Goal: Information Seeking & Learning: Learn about a topic

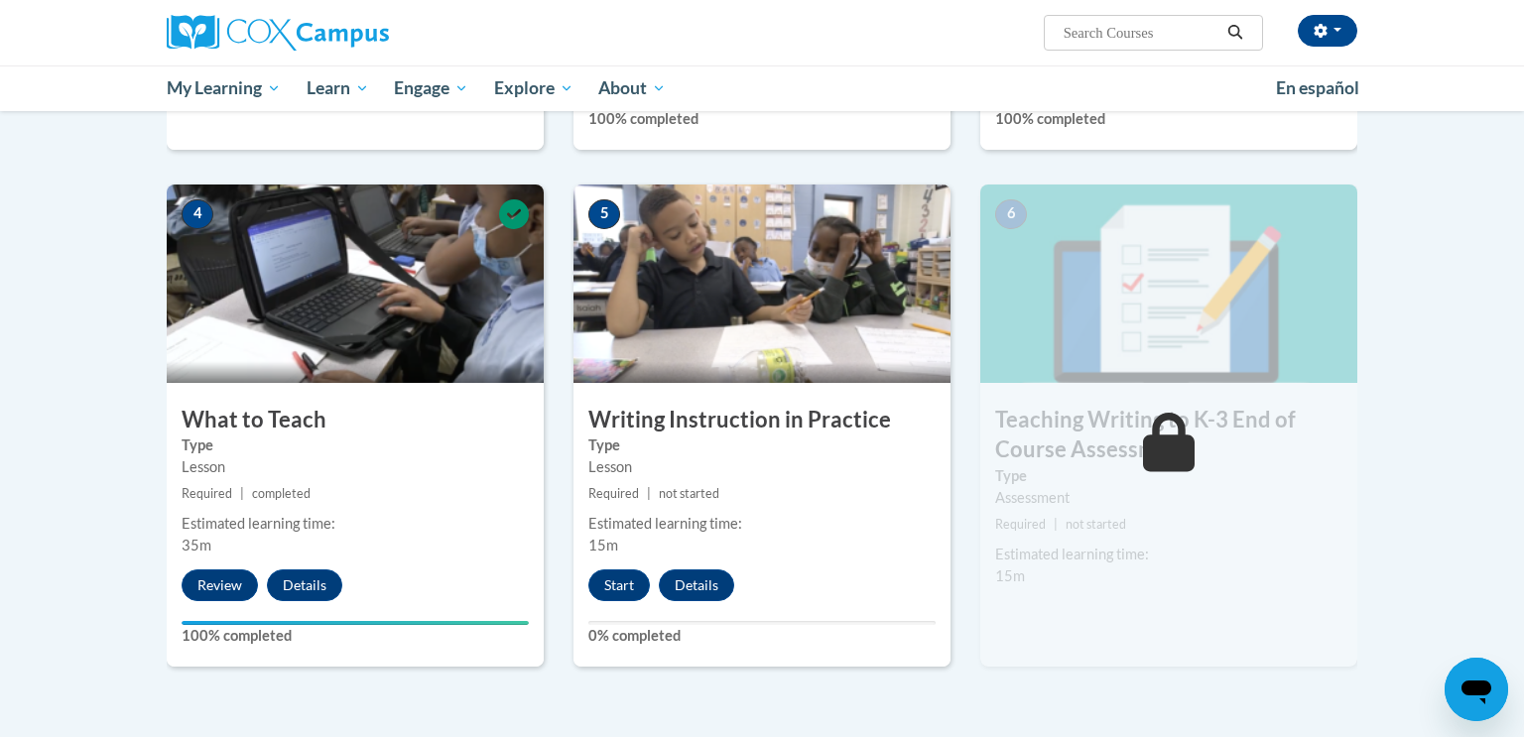
scroll to position [831, 0]
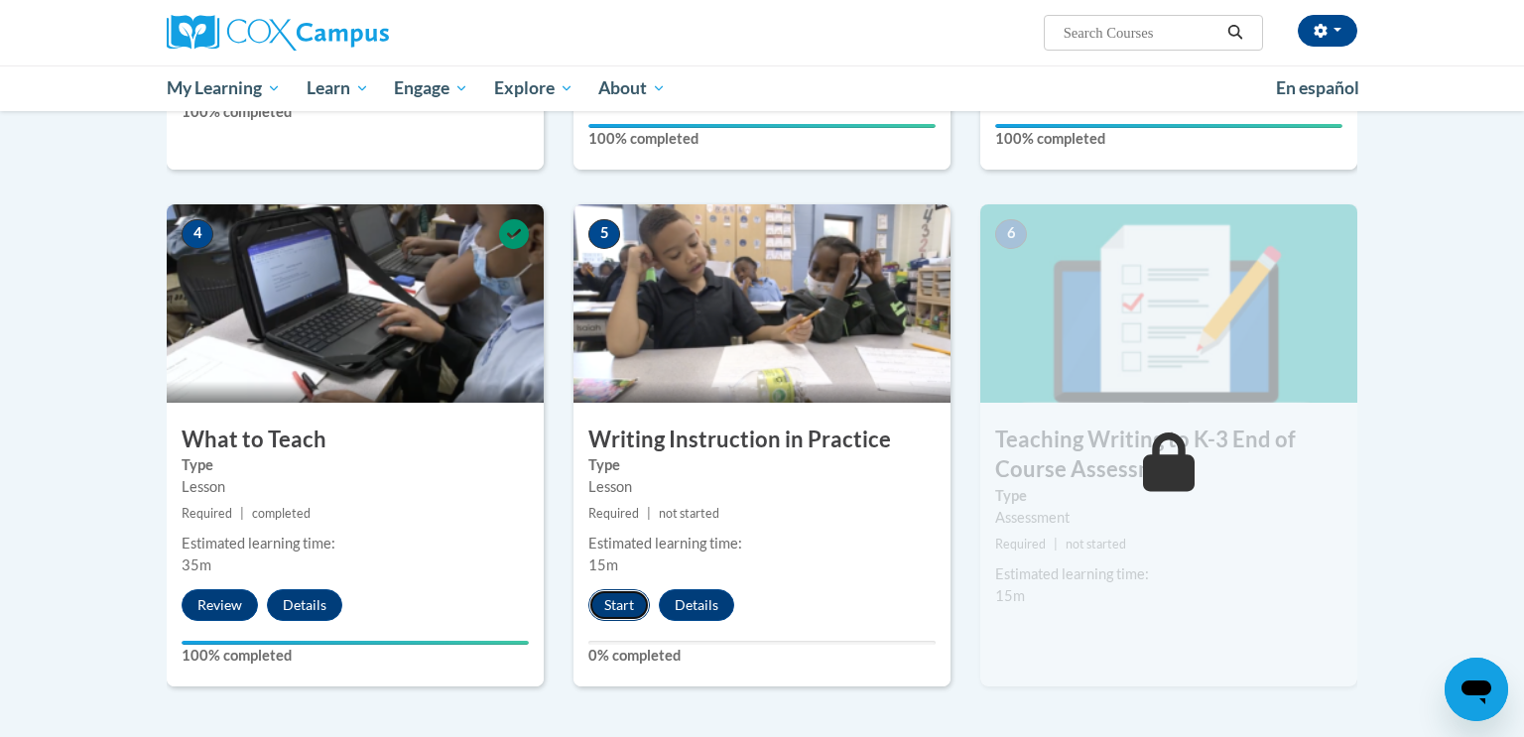
click at [621, 607] on button "Start" at bounding box center [619, 605] width 62 height 32
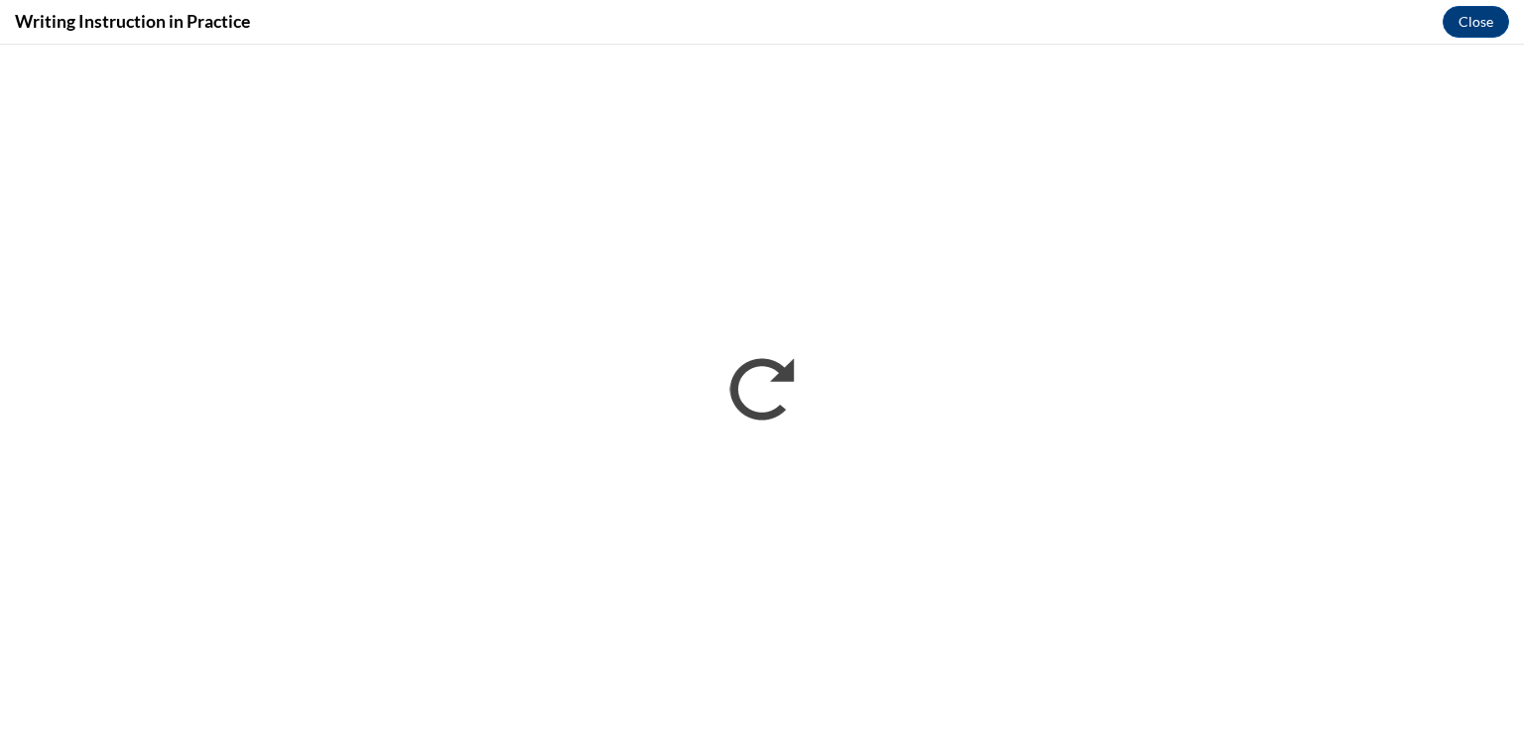
scroll to position [0, 0]
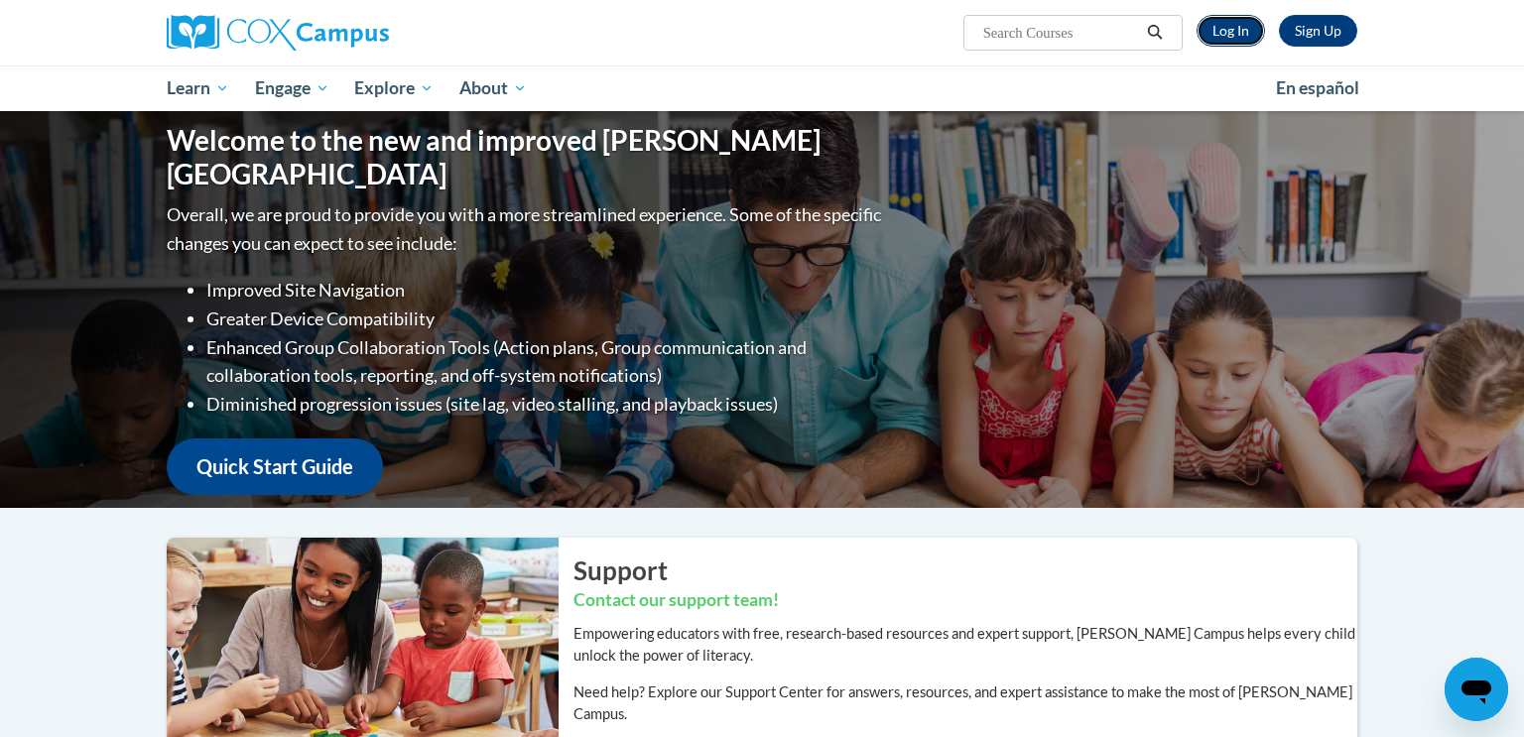
click at [1230, 32] on link "Log In" at bounding box center [1230, 31] width 68 height 32
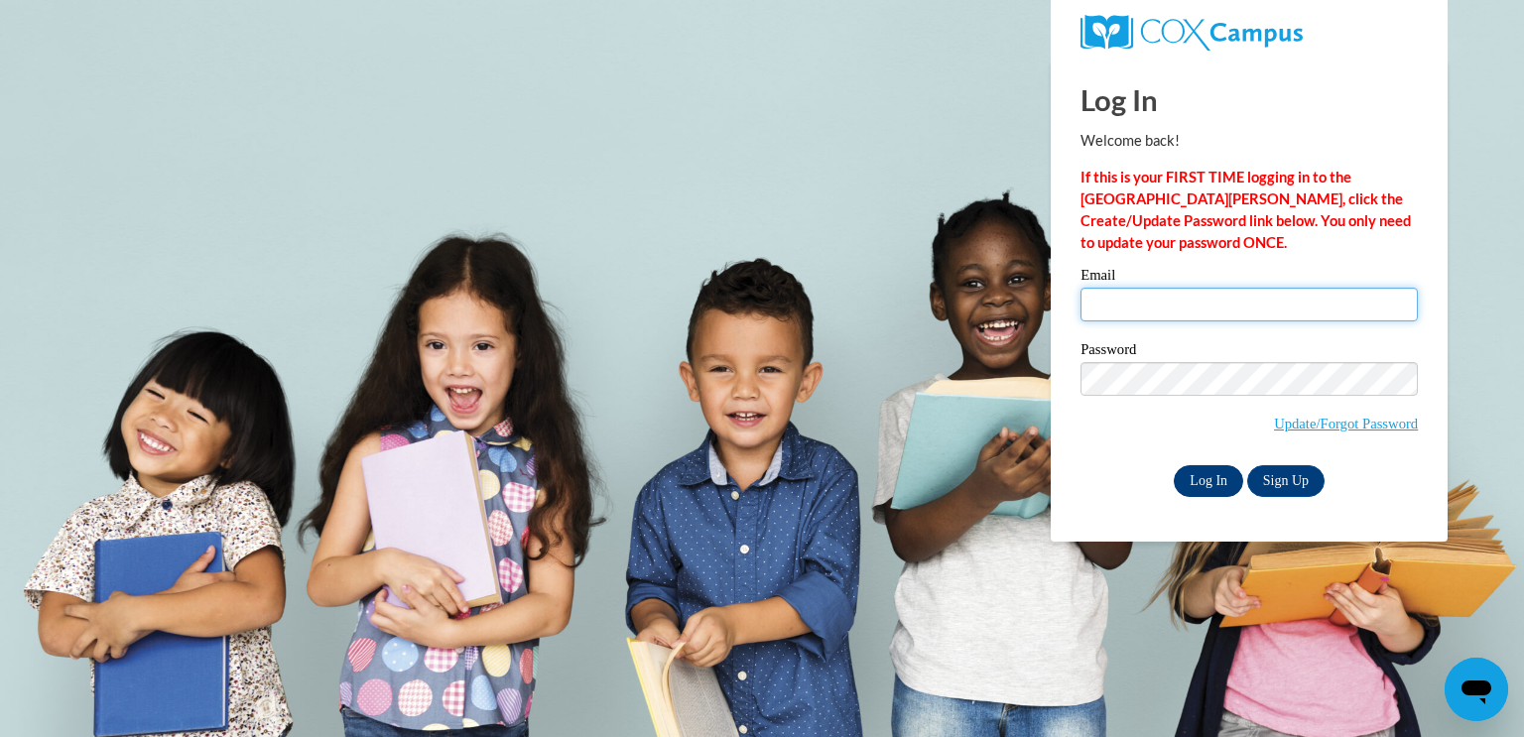
type input "erin.schloemer@slingerschools.org"
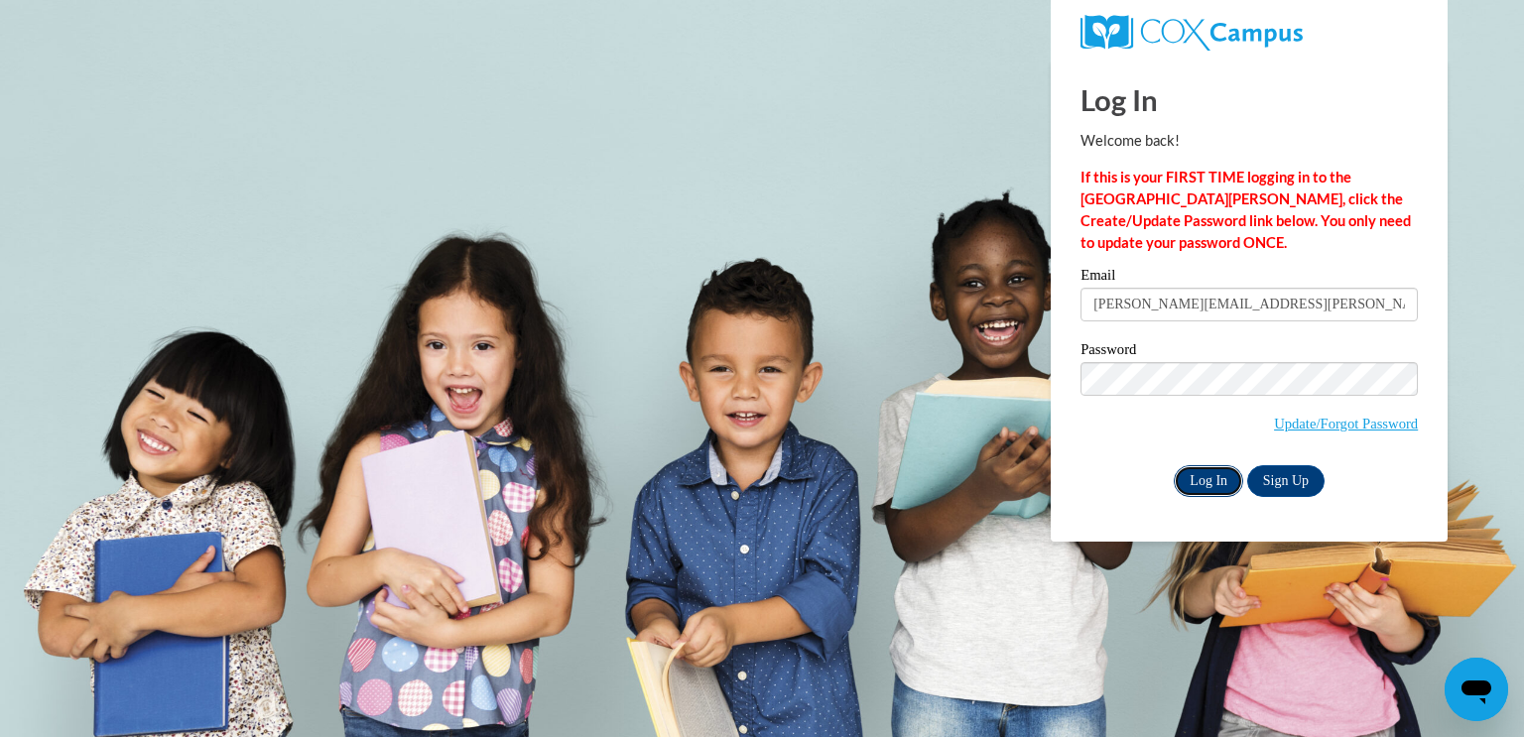
click at [1200, 477] on input "Log In" at bounding box center [1208, 481] width 69 height 32
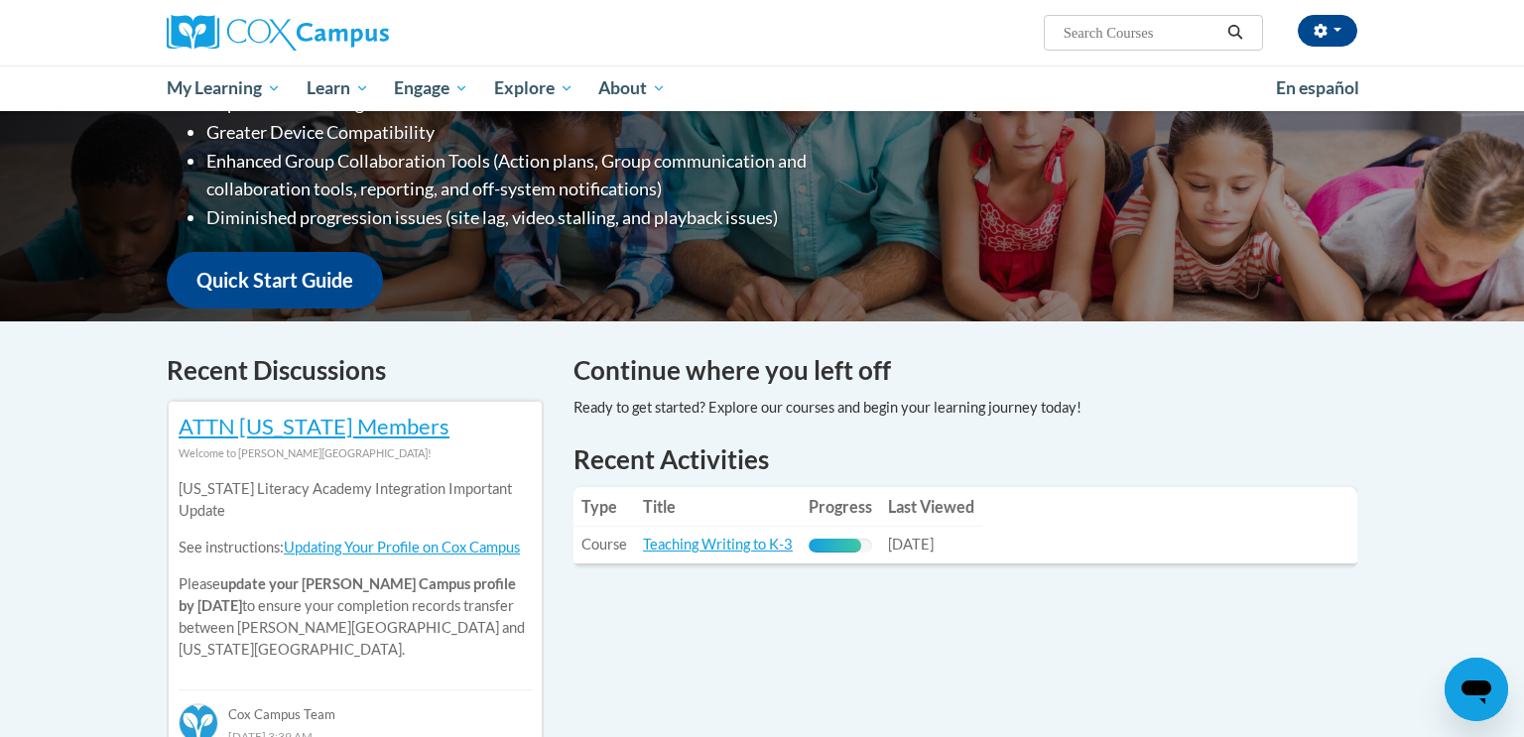
scroll to position [373, 0]
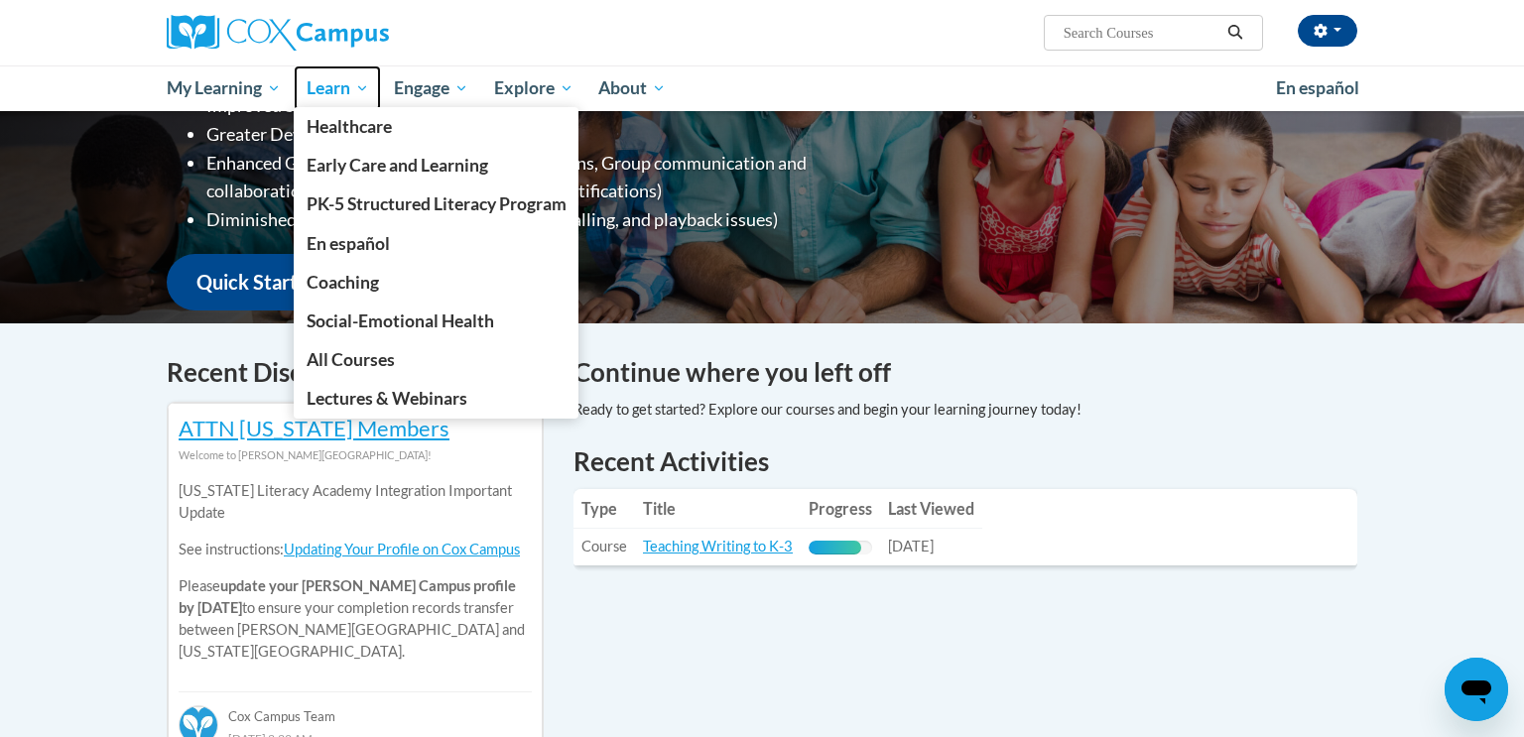
click at [335, 89] on span "Learn" at bounding box center [338, 88] width 63 height 24
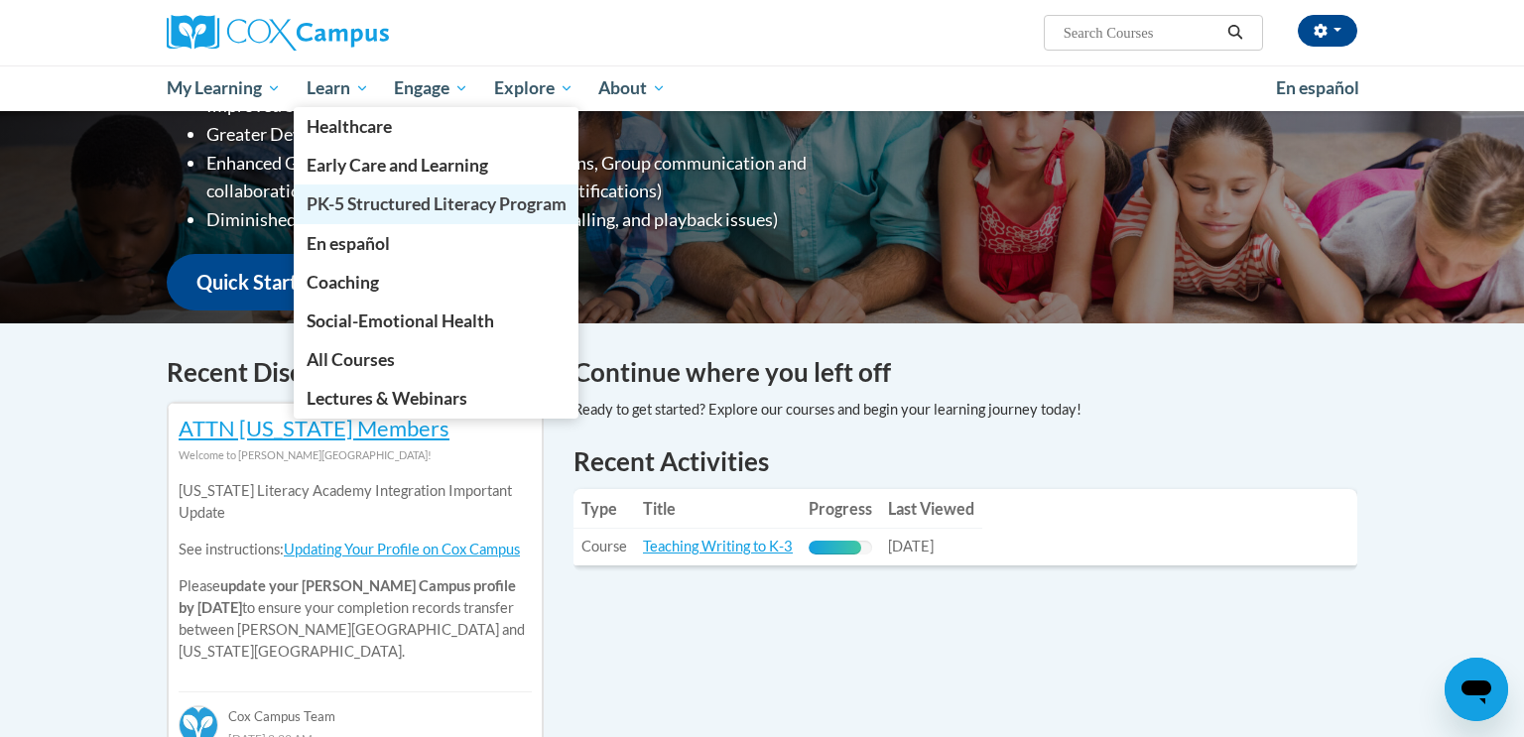
click at [443, 212] on span "PK-5 Structured Literacy Program" at bounding box center [437, 203] width 260 height 21
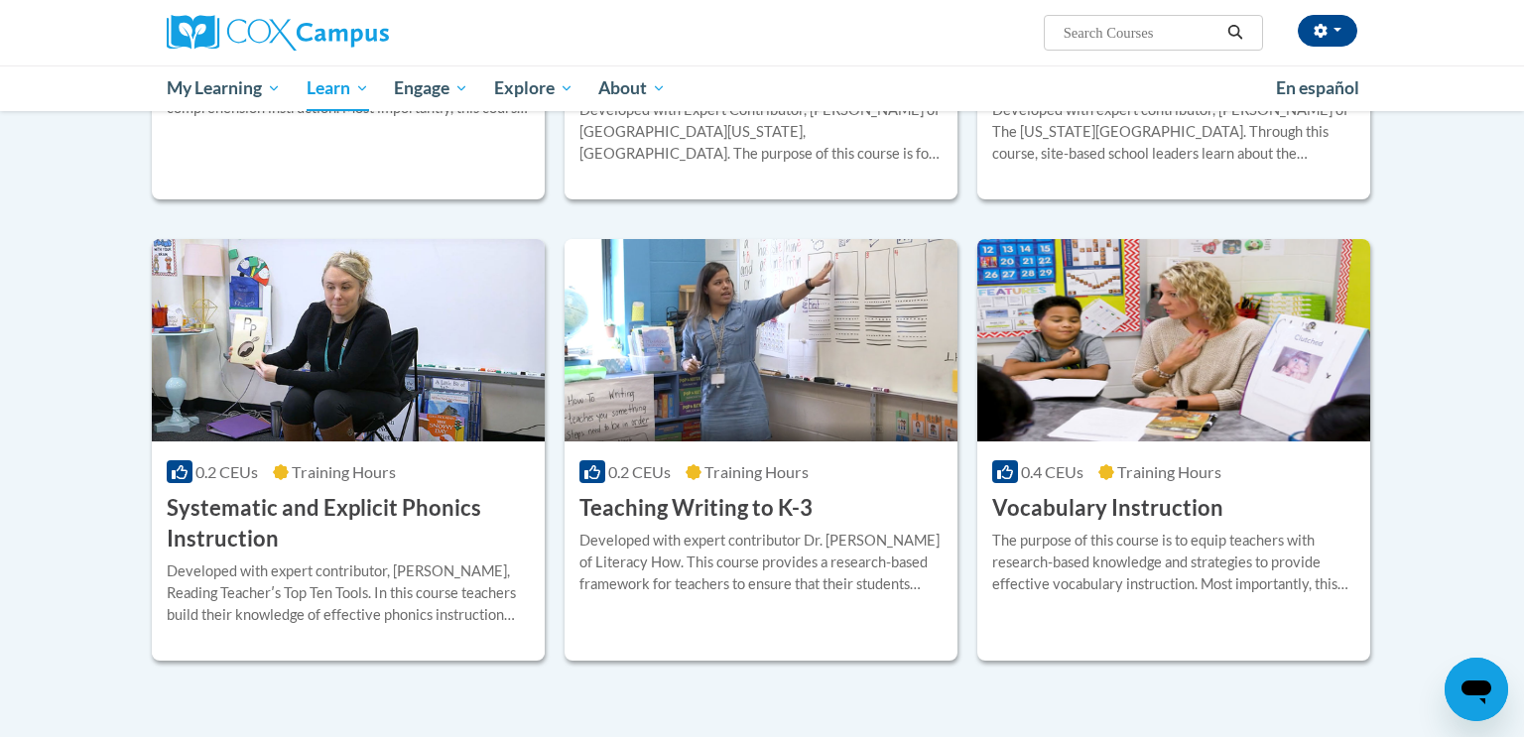
scroll to position [1985, 0]
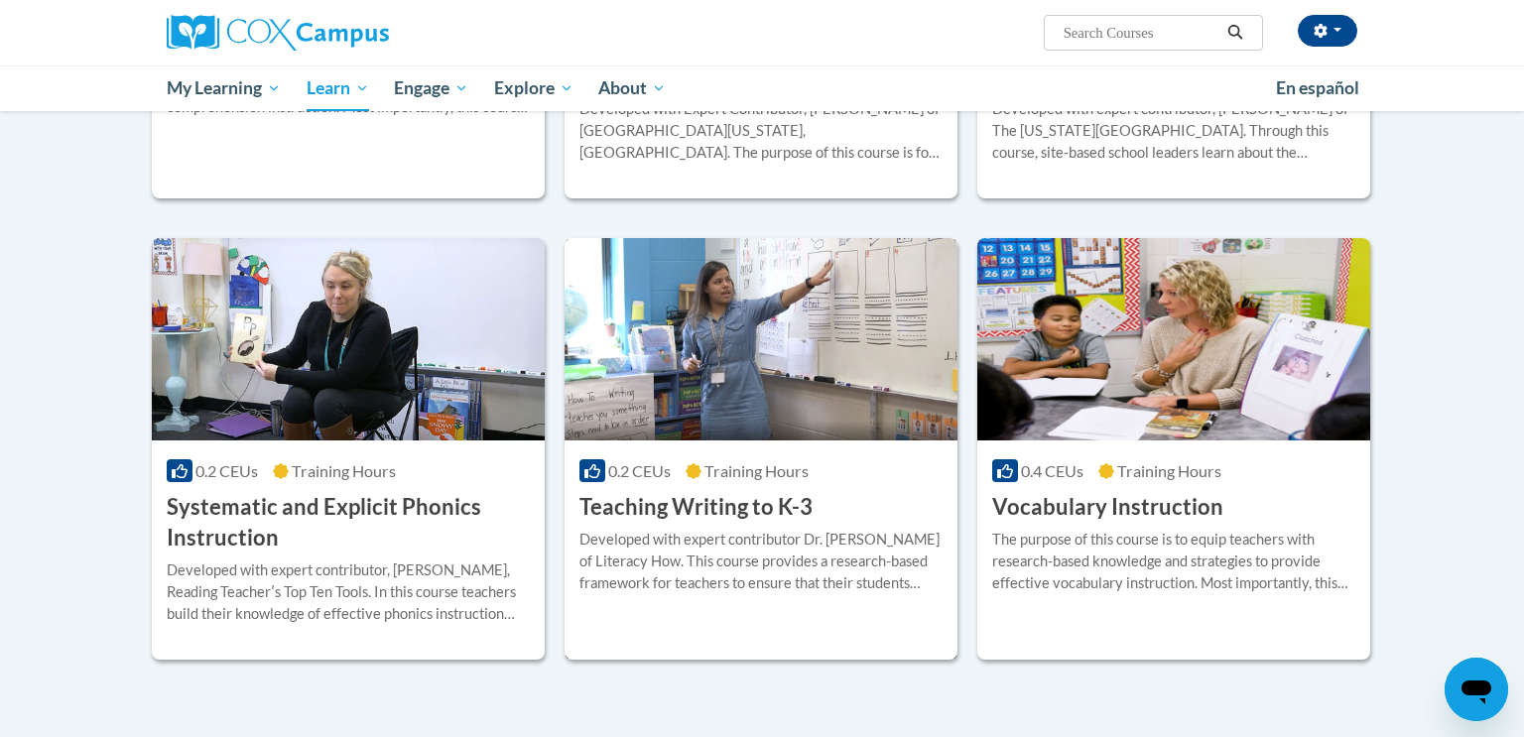
click at [762, 529] on div "Developed with expert contributor Dr. [PERSON_NAME] of Literacy How. This cours…" at bounding box center [760, 561] width 363 height 65
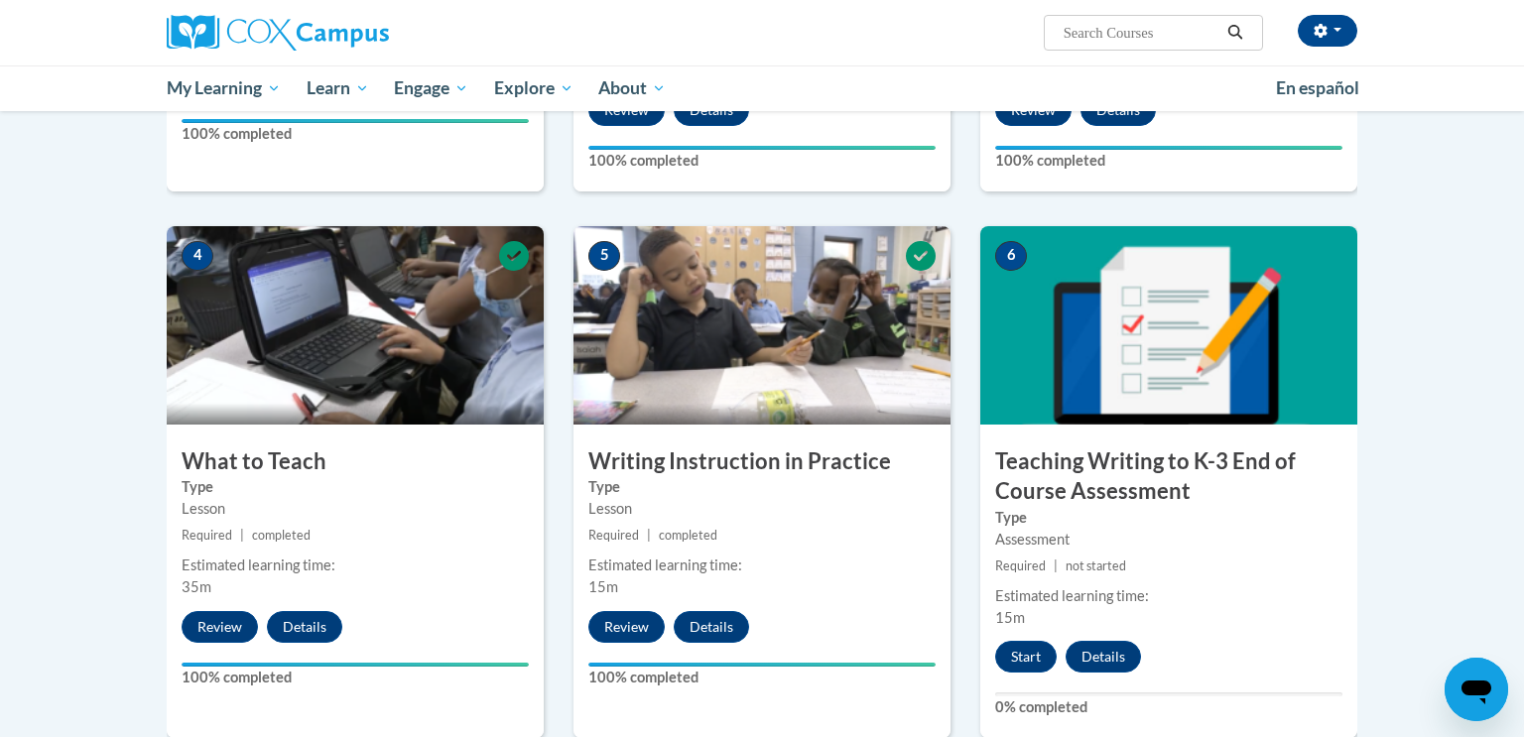
scroll to position [863, 0]
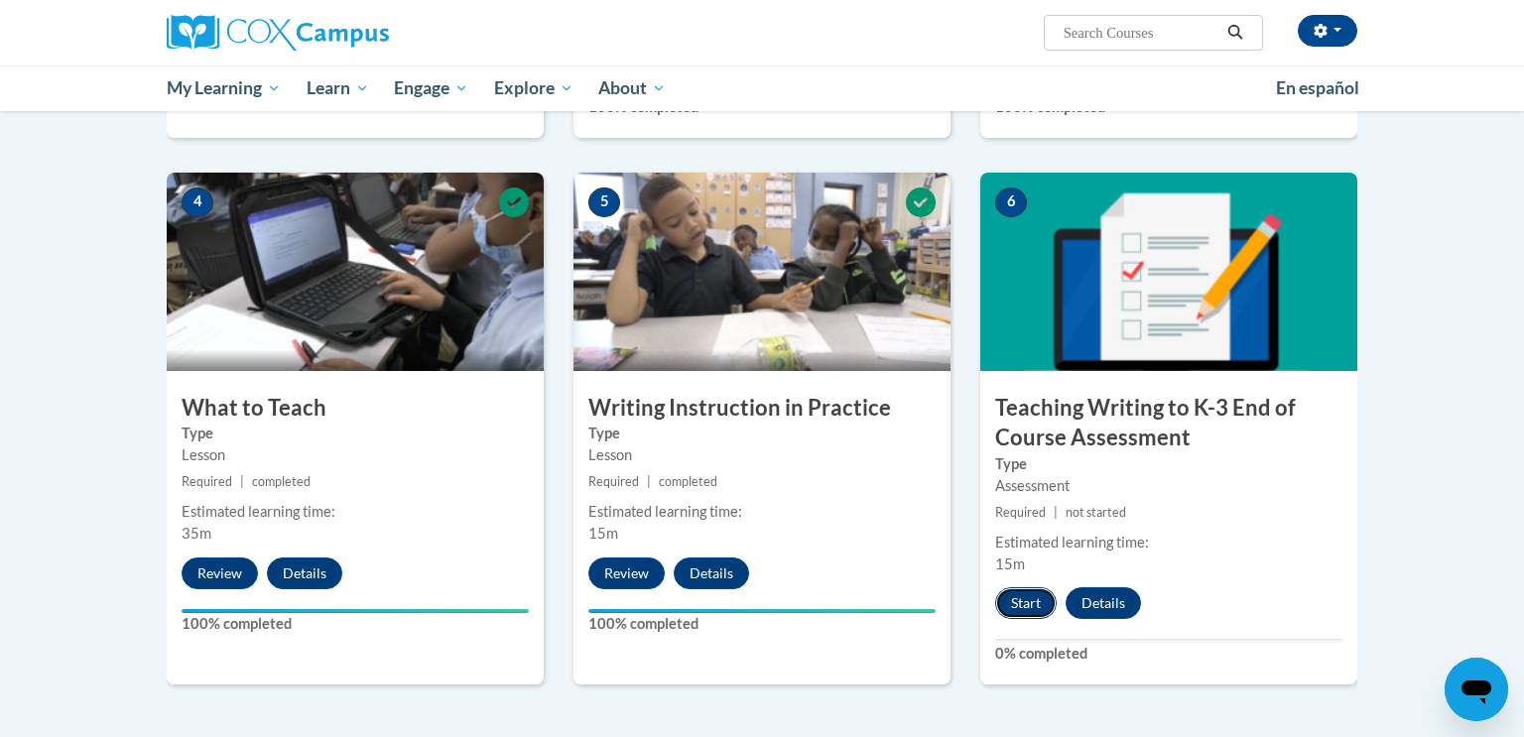
click at [1028, 609] on button "Start" at bounding box center [1026, 603] width 62 height 32
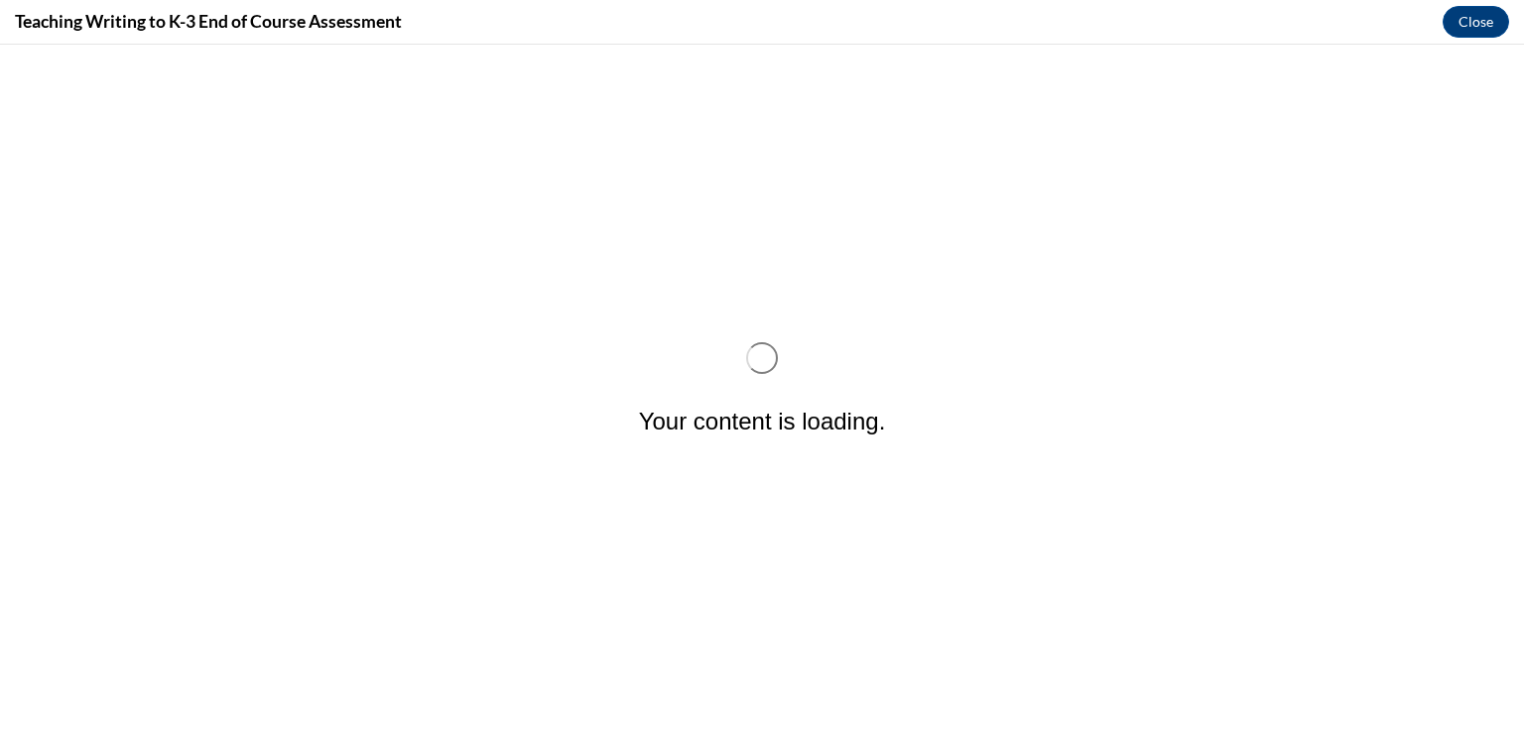
scroll to position [0, 0]
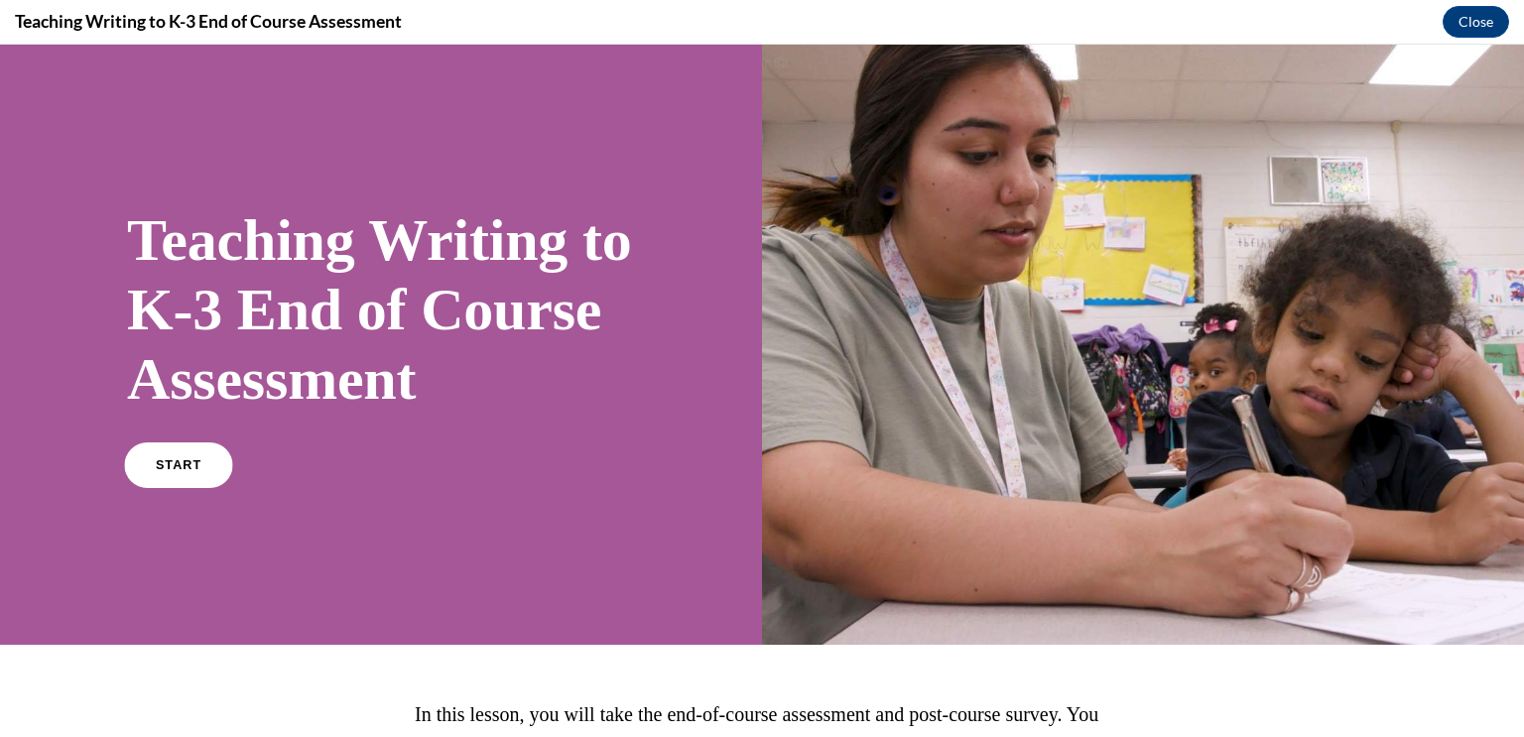
click at [179, 473] on span "START" at bounding box center [179, 465] width 46 height 15
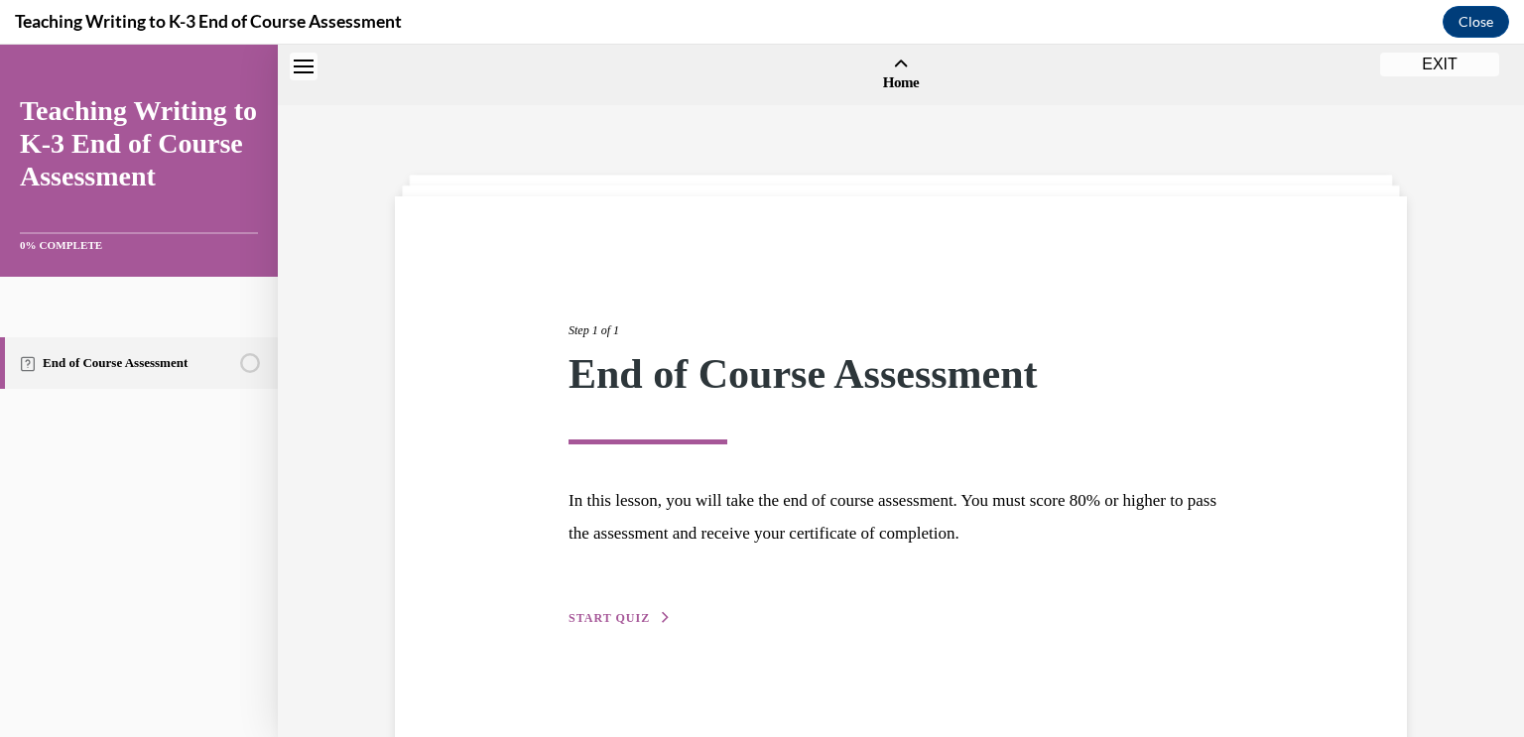
scroll to position [62, 0]
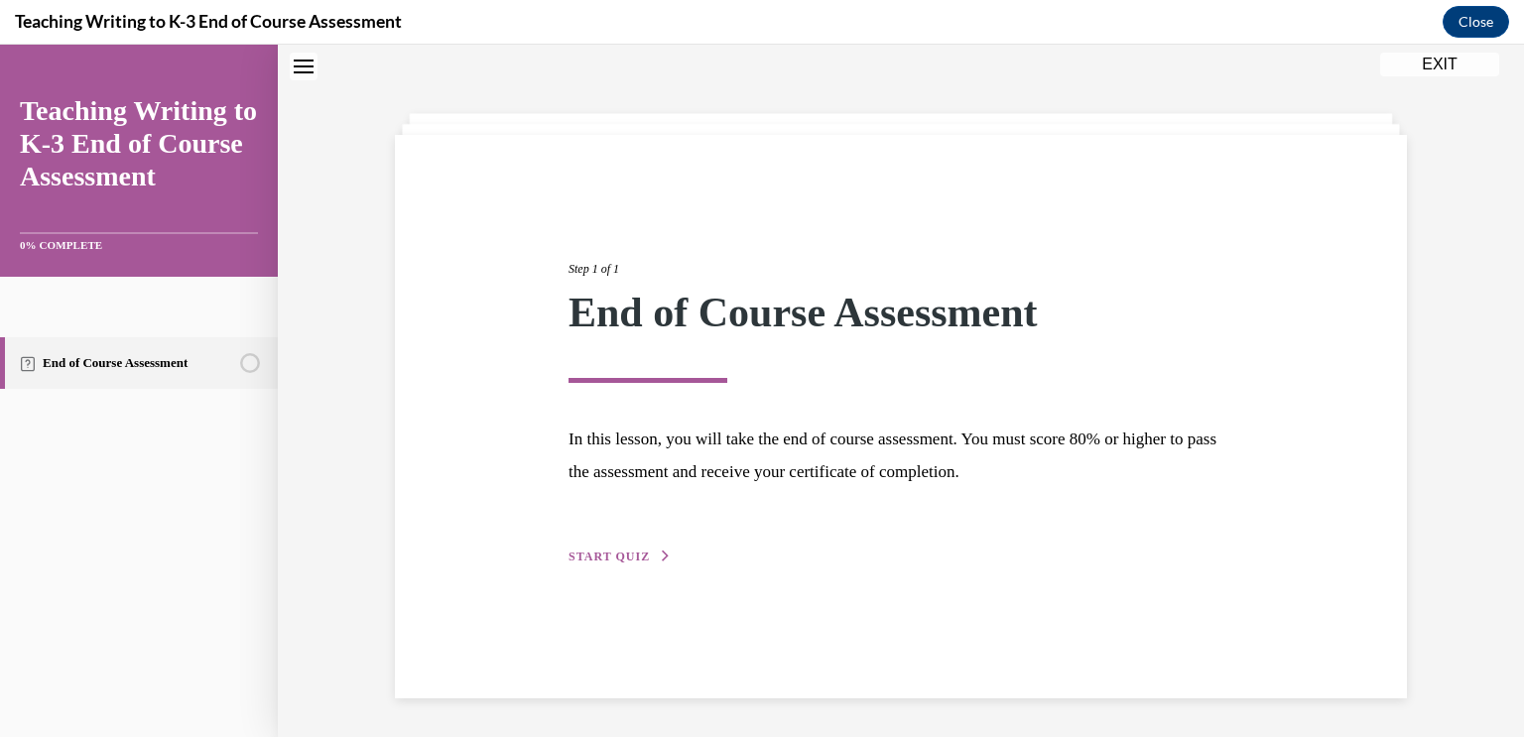
click at [615, 564] on button "START QUIZ" at bounding box center [619, 557] width 103 height 18
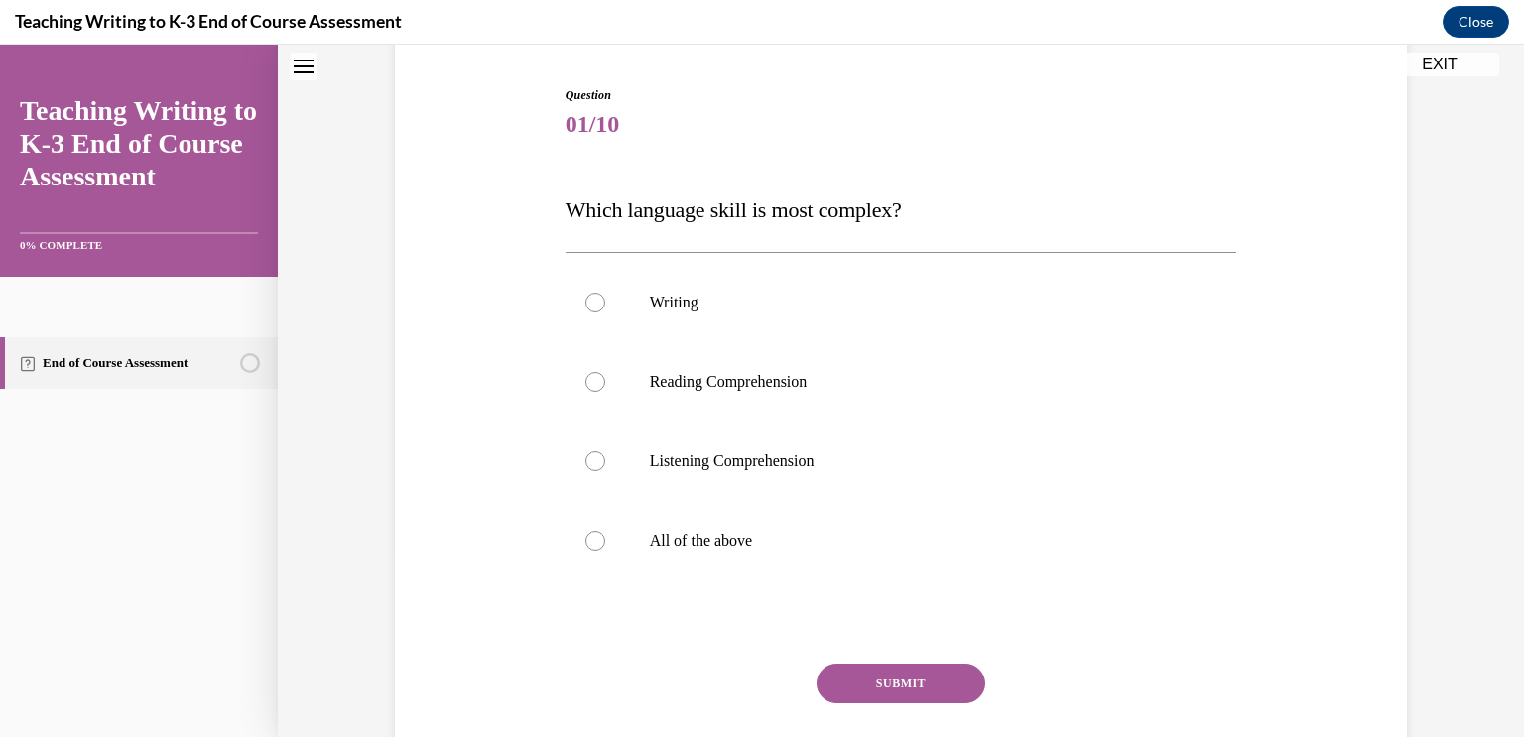
scroll to position [206, 0]
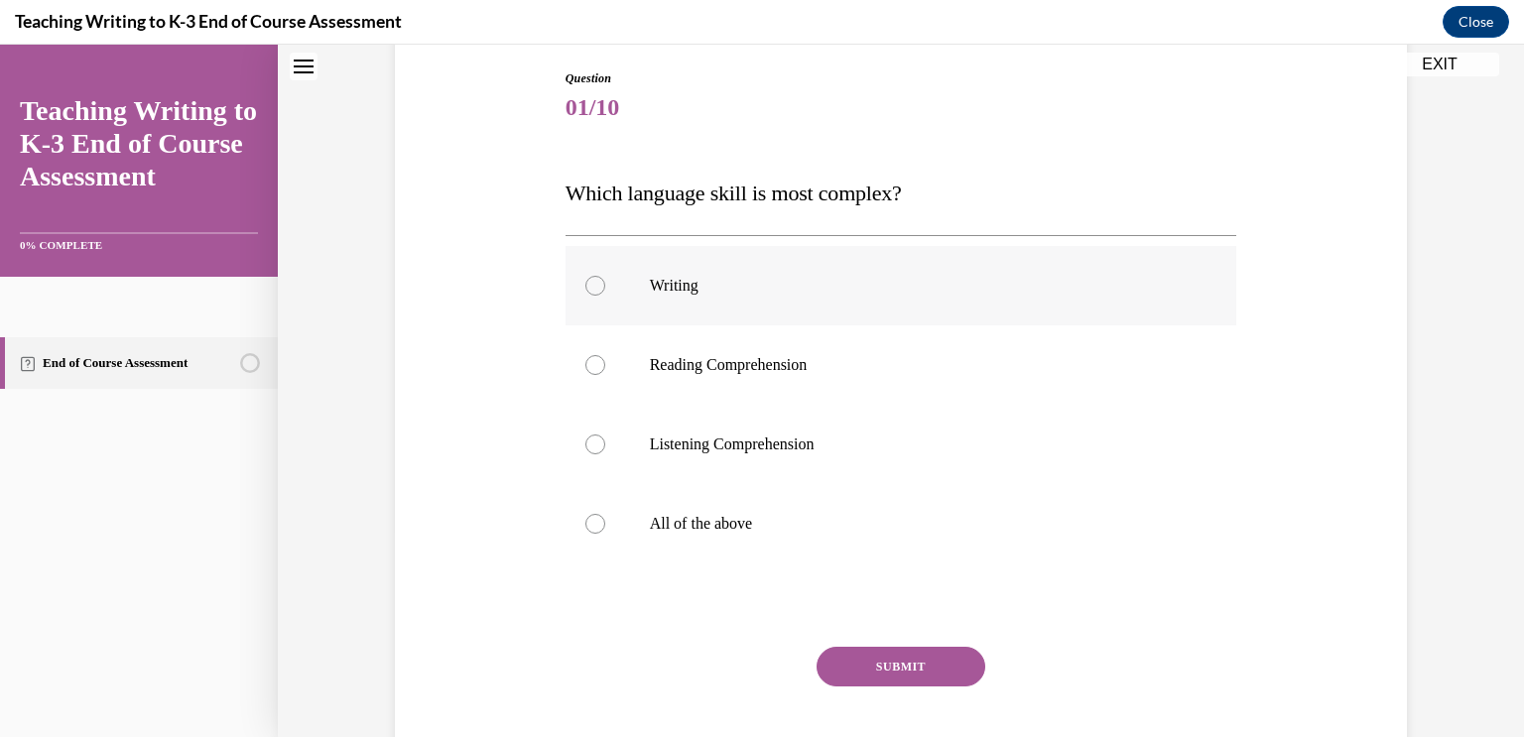
click at [591, 290] on div at bounding box center [595, 286] width 20 height 20
click at [591, 290] on input "Writing" at bounding box center [595, 286] width 20 height 20
radio input "true"
click at [927, 672] on button "SUBMIT" at bounding box center [901, 667] width 169 height 40
click at [588, 529] on div at bounding box center [595, 524] width 20 height 20
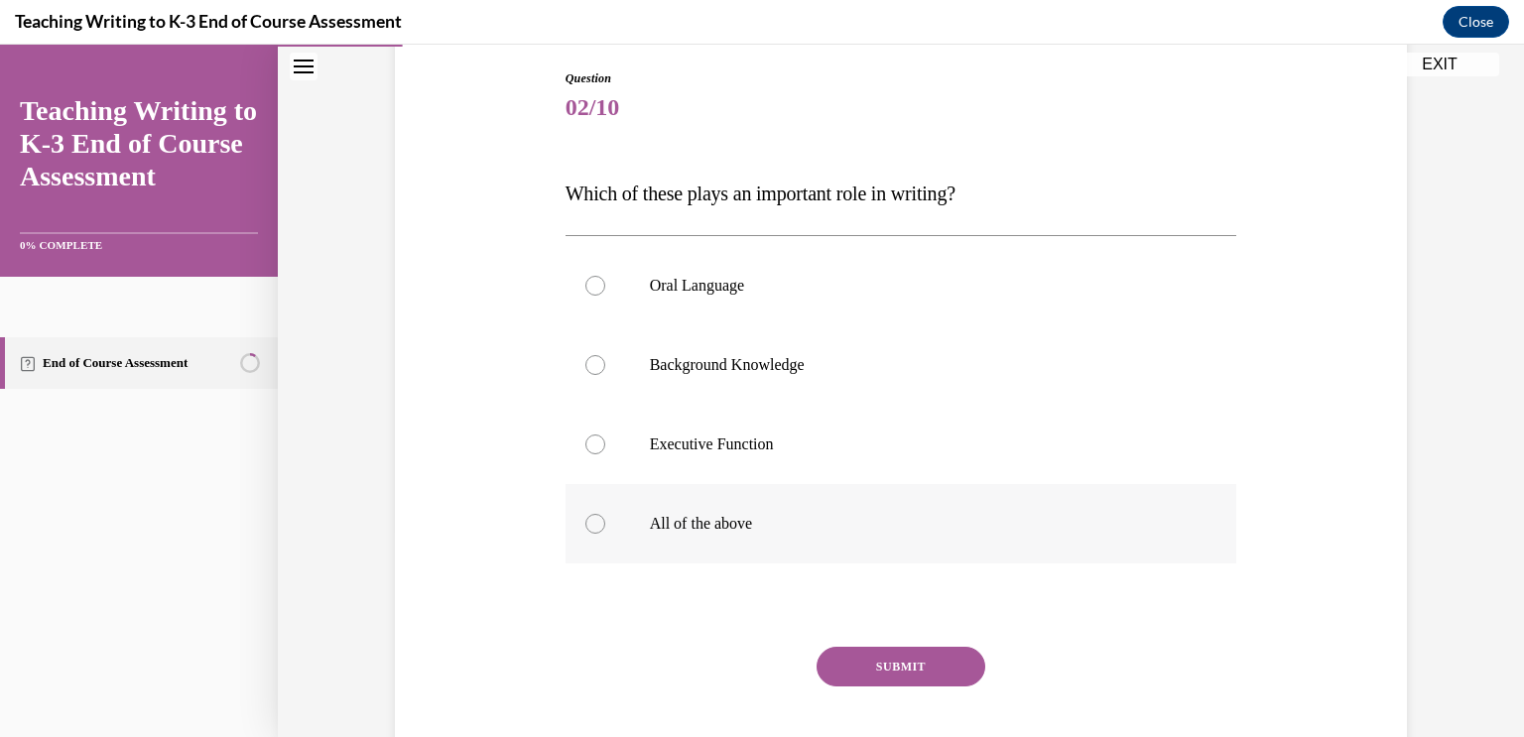
click at [588, 529] on input "All of the above" at bounding box center [595, 524] width 20 height 20
radio input "true"
click at [940, 672] on button "SUBMIT" at bounding box center [901, 667] width 169 height 40
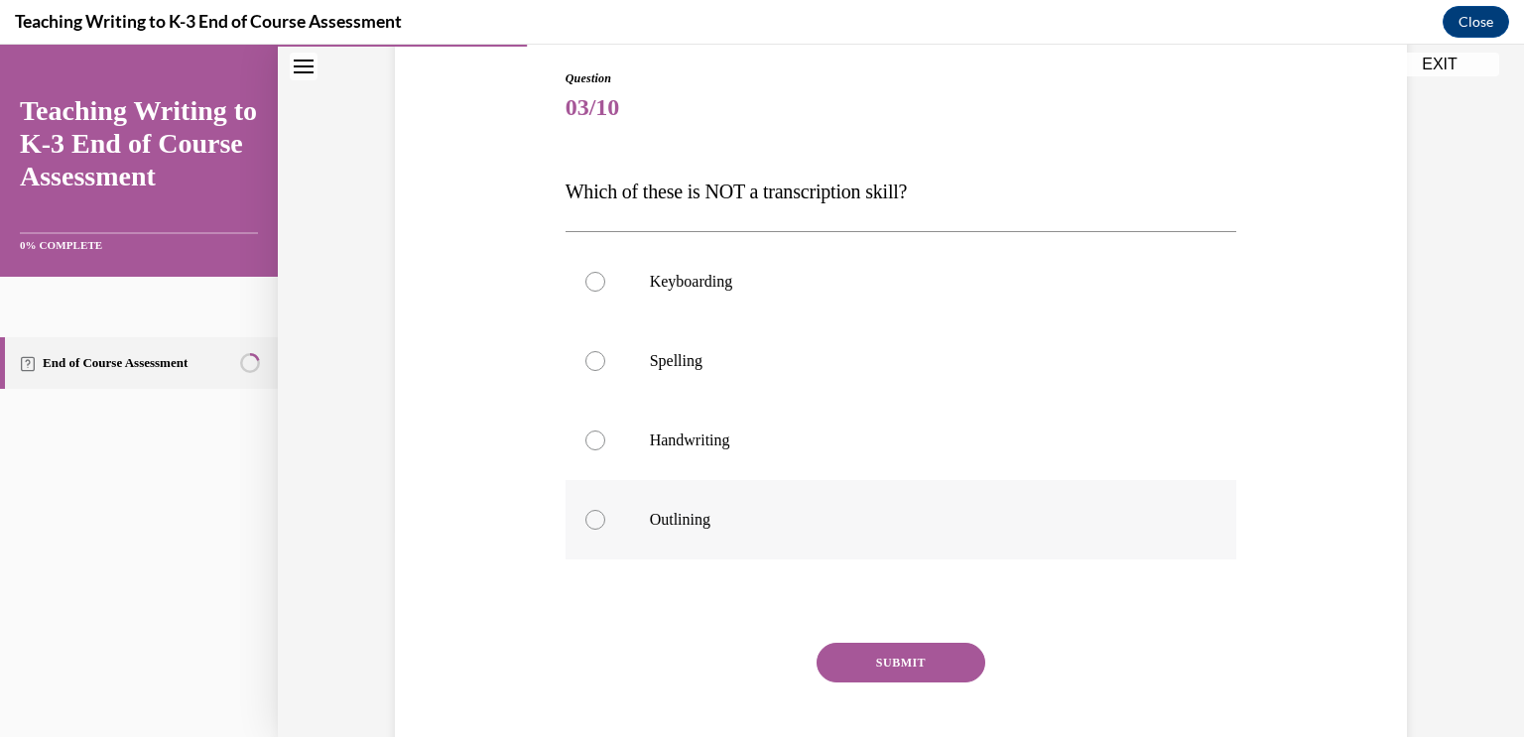
click at [588, 530] on label "Outlining" at bounding box center [902, 519] width 672 height 79
click at [588, 530] on input "Outlining" at bounding box center [595, 520] width 20 height 20
radio input "true"
click at [943, 660] on button "SUBMIT" at bounding box center [901, 663] width 169 height 40
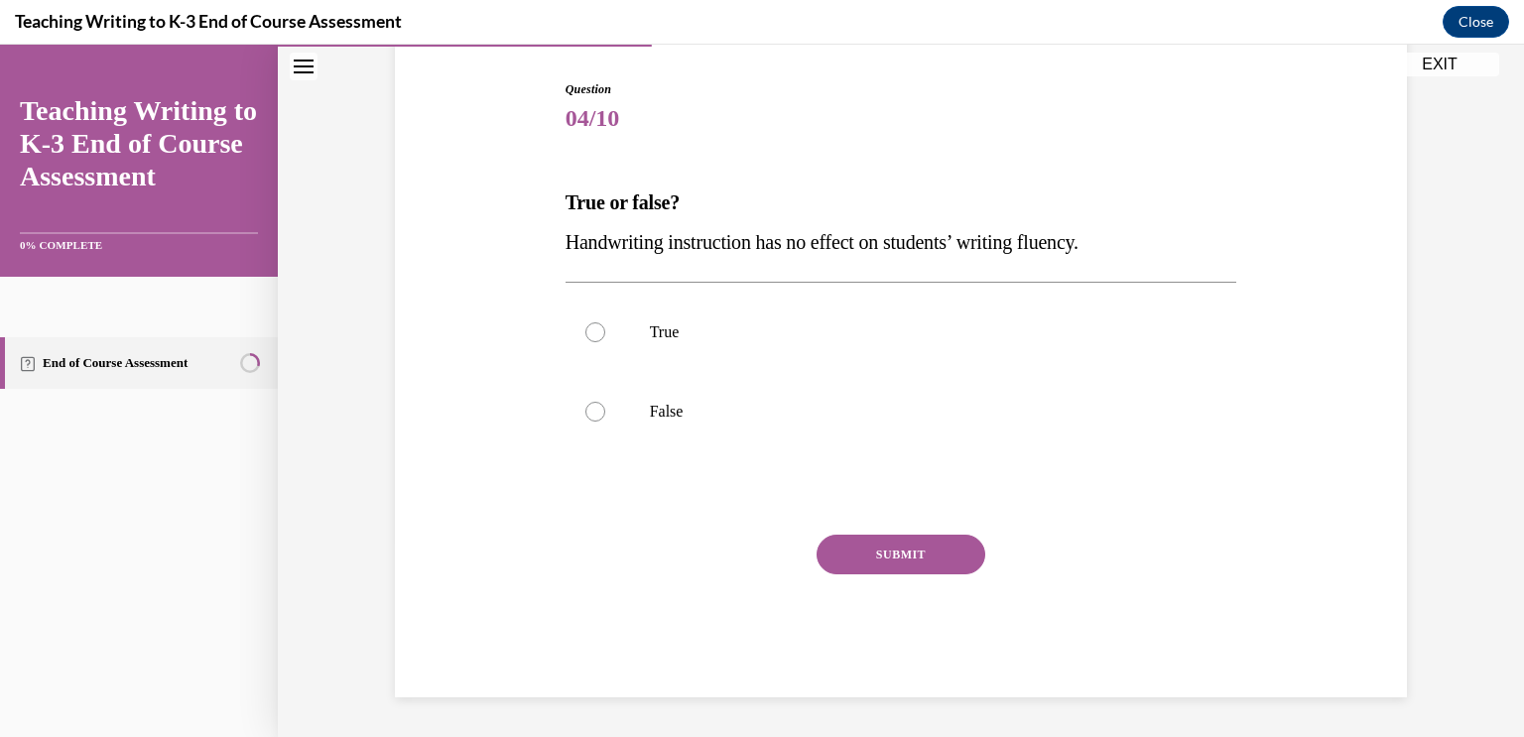
scroll to position [194, 0]
click at [599, 417] on div at bounding box center [595, 413] width 20 height 20
click at [599, 417] on input "False" at bounding box center [595, 413] width 20 height 20
radio input "true"
click at [941, 568] on button "SUBMIT" at bounding box center [901, 556] width 169 height 40
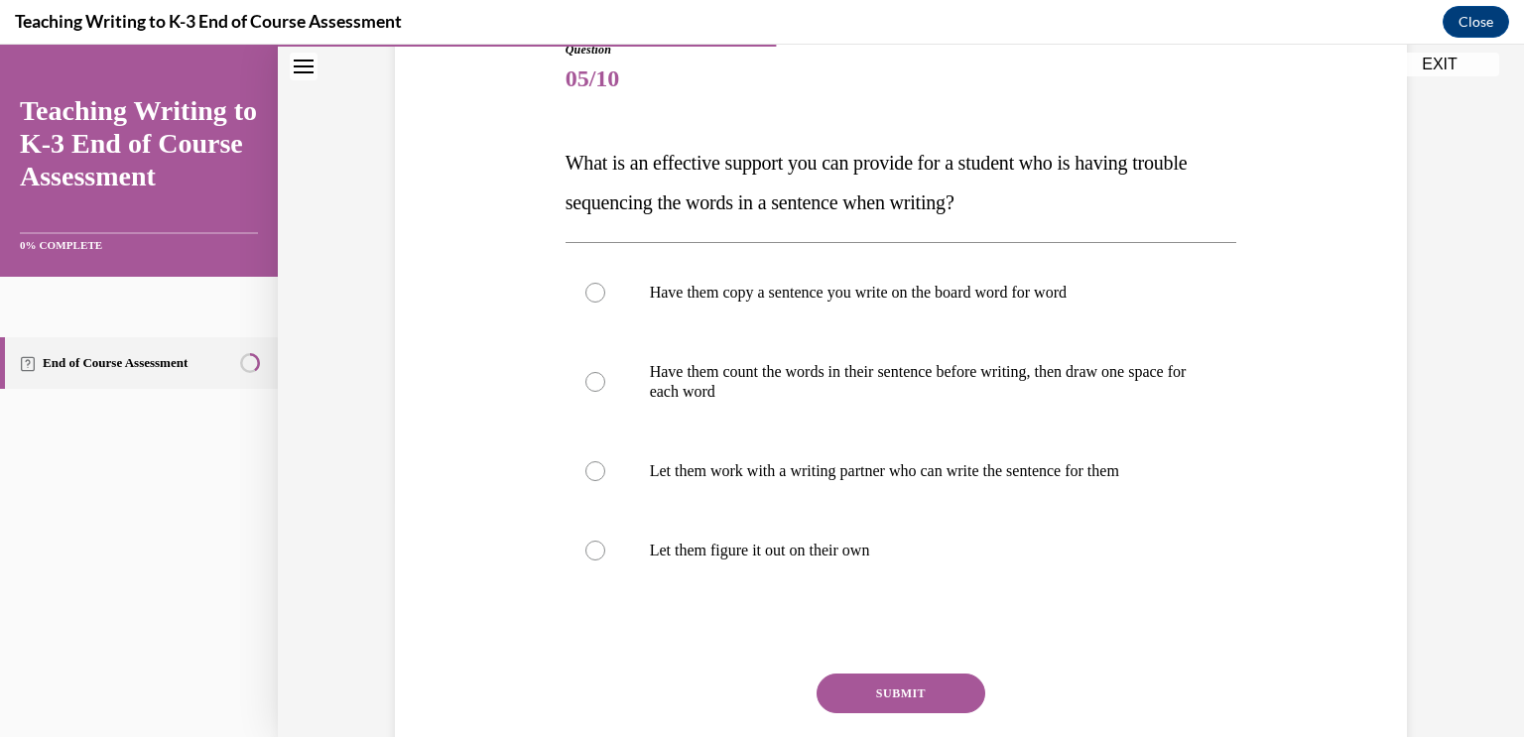
scroll to position [238, 0]
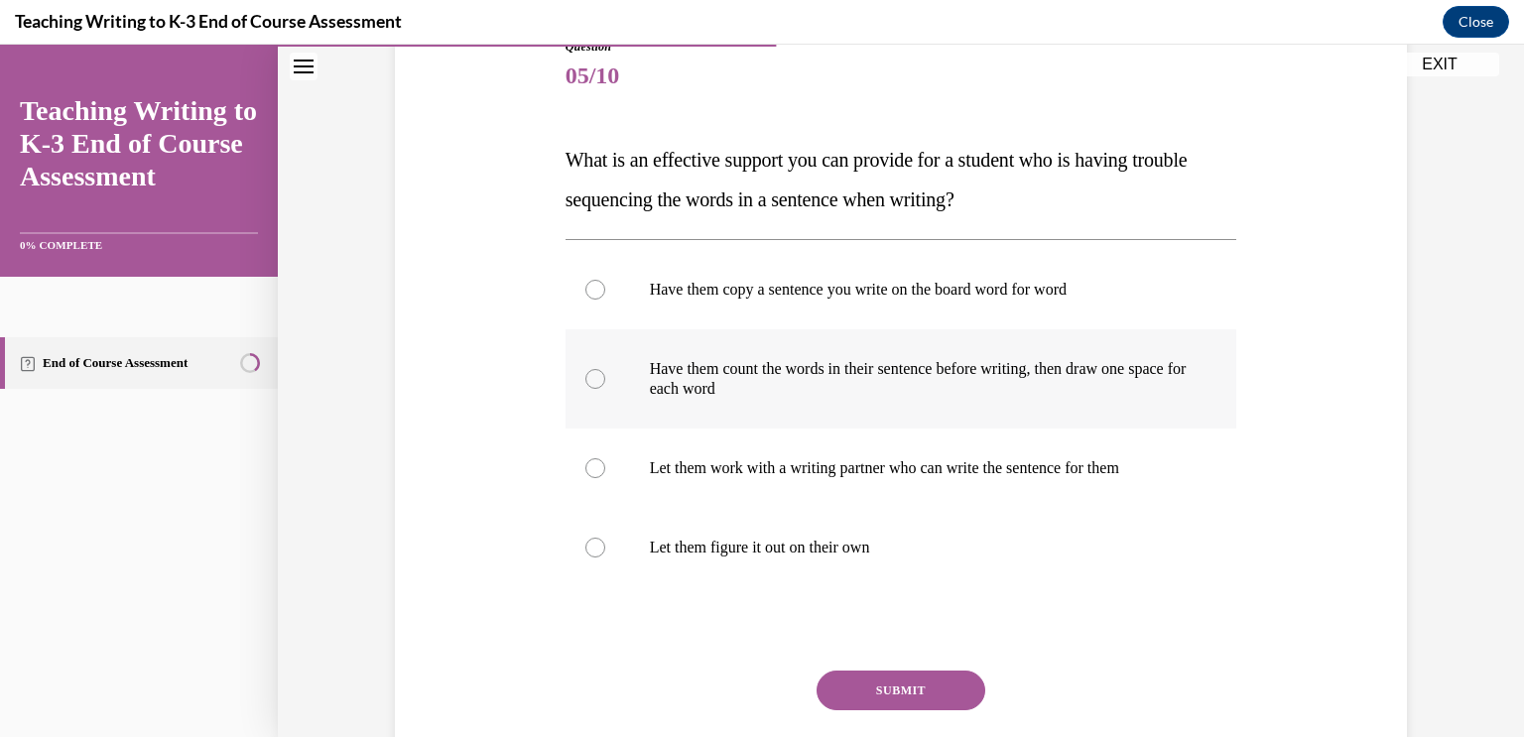
click at [588, 391] on label "Have them count the words in their sentence before writing, then draw one space…" at bounding box center [902, 378] width 672 height 99
click at [588, 389] on input "Have them count the words in their sentence before writing, then draw one space…" at bounding box center [595, 379] width 20 height 20
radio input "true"
click at [918, 697] on button "SUBMIT" at bounding box center [901, 691] width 169 height 40
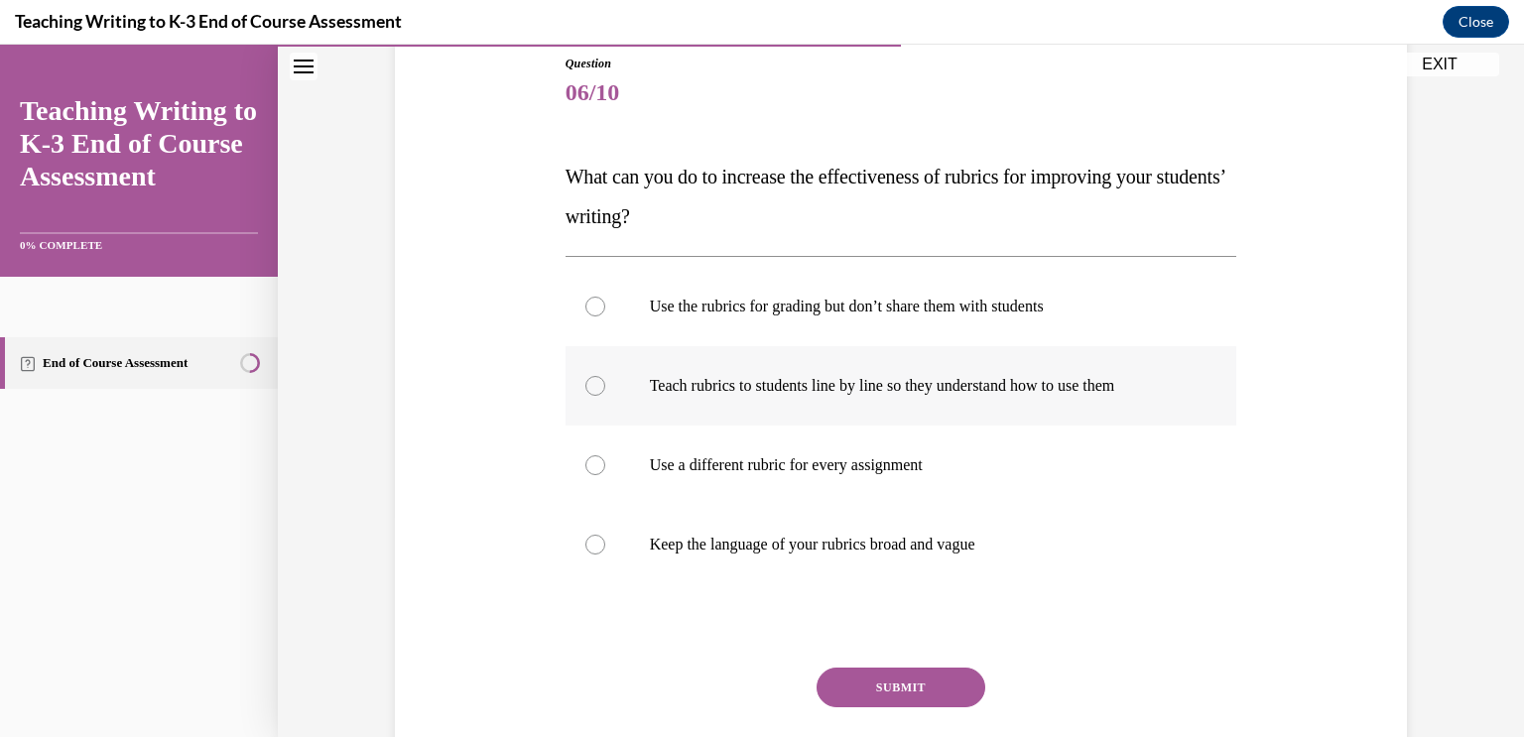
click at [592, 394] on div at bounding box center [595, 386] width 20 height 20
click at [592, 394] on input "Teach rubrics to students line by line so they understand how to use them" at bounding box center [595, 386] width 20 height 20
radio input "true"
click at [926, 686] on button "SUBMIT" at bounding box center [901, 688] width 169 height 40
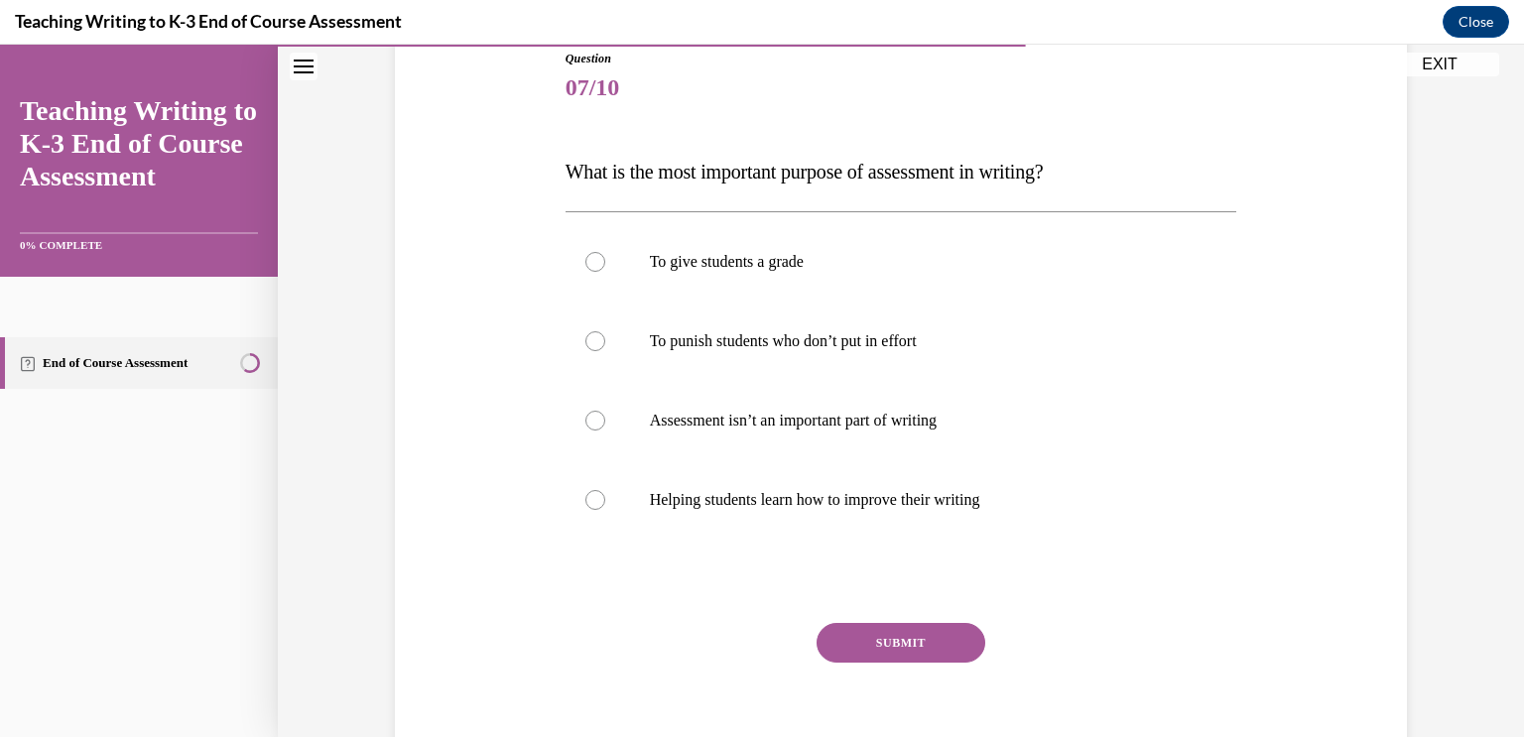
scroll to position [230, 0]
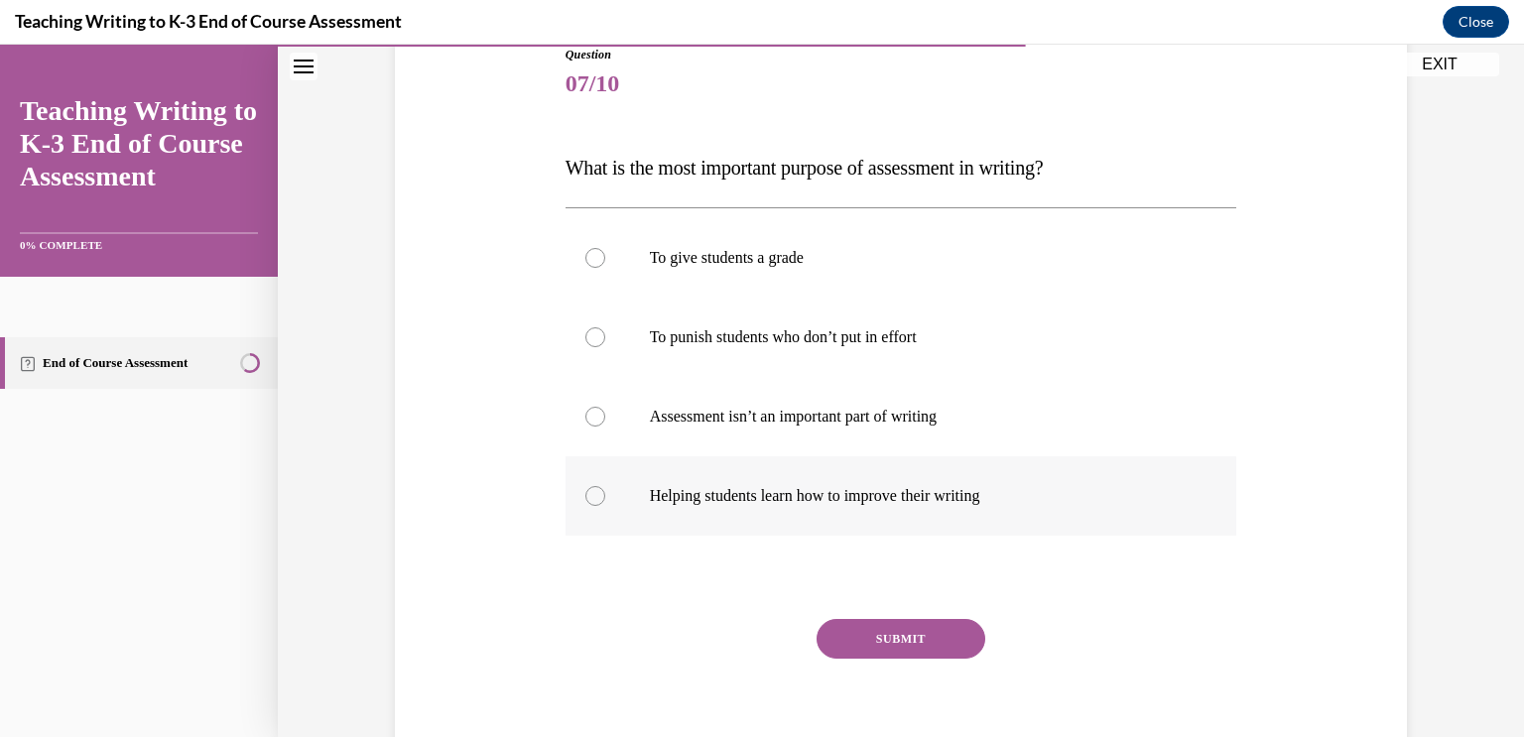
click at [599, 507] on label "Helping students learn how to improve their writing" at bounding box center [902, 495] width 672 height 79
click at [599, 506] on input "Helping students learn how to improve their writing" at bounding box center [595, 496] width 20 height 20
radio input "true"
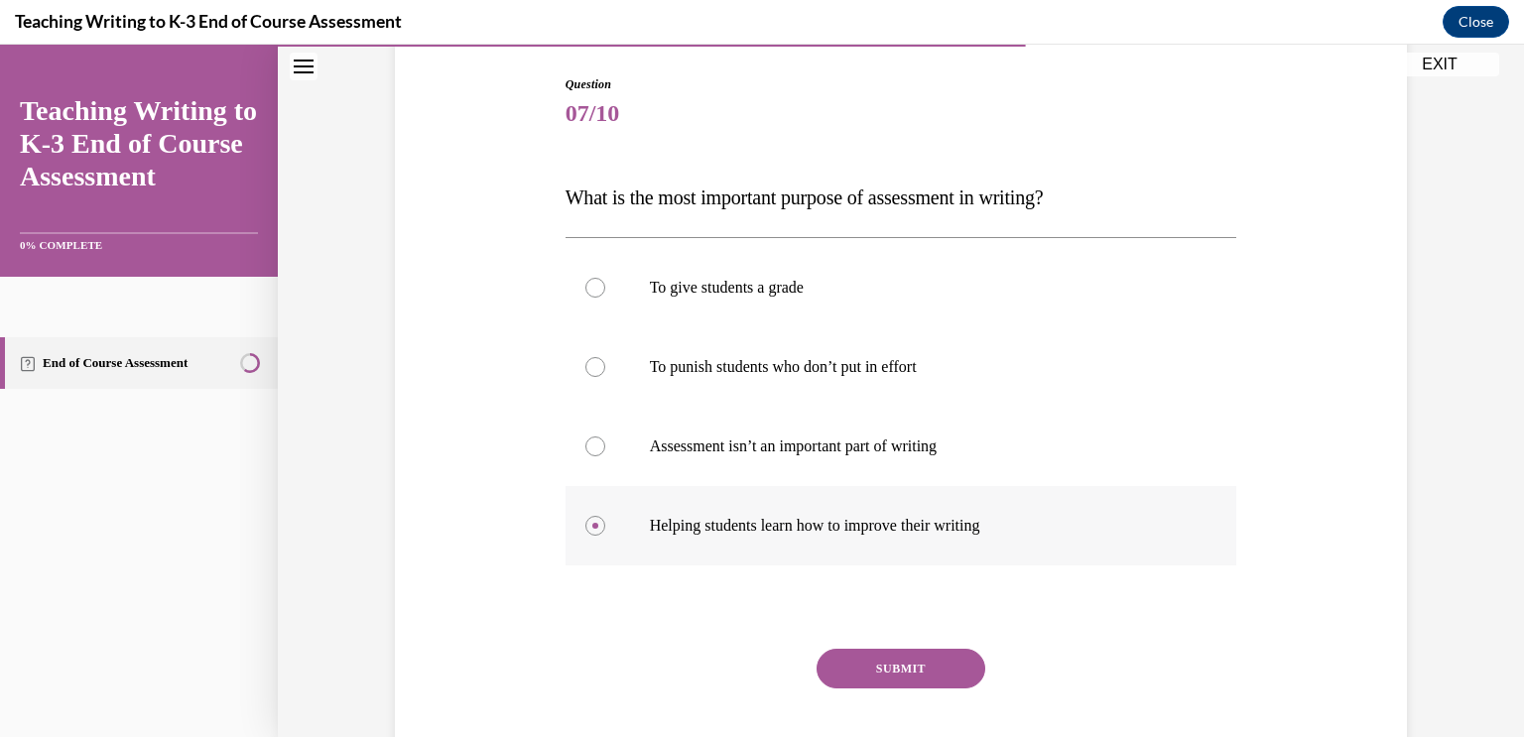
scroll to position [198, 0]
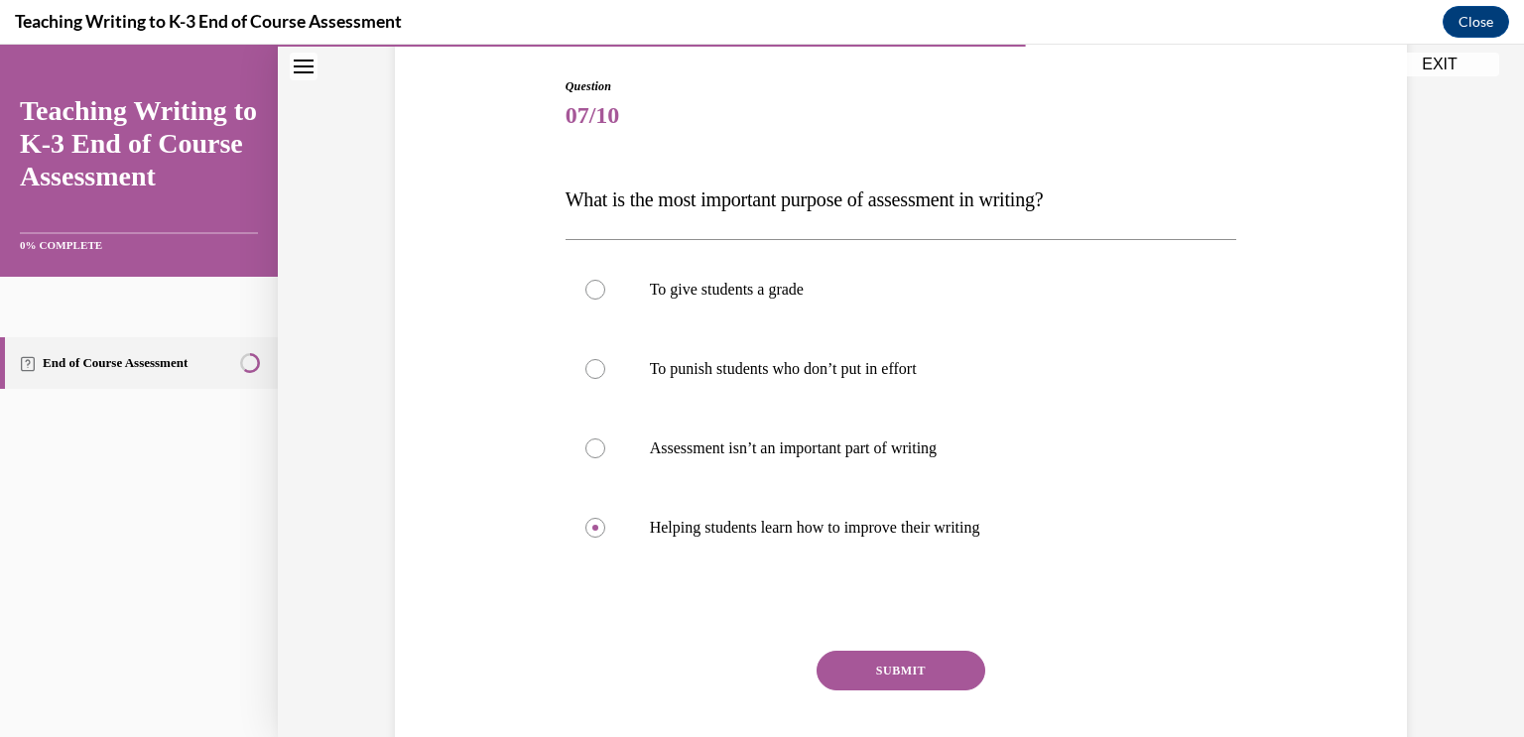
click at [930, 683] on button "SUBMIT" at bounding box center [901, 671] width 169 height 40
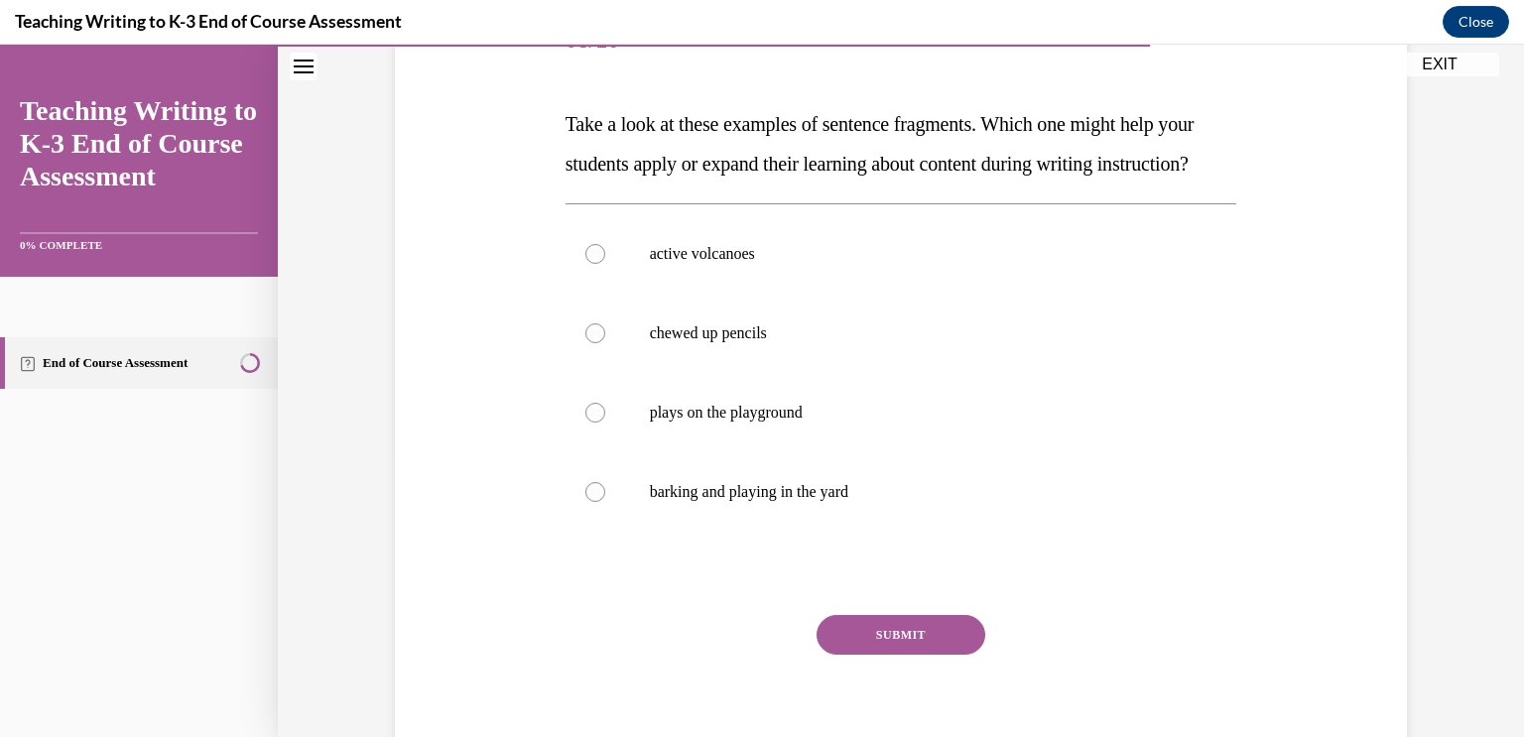
scroll to position [277, 0]
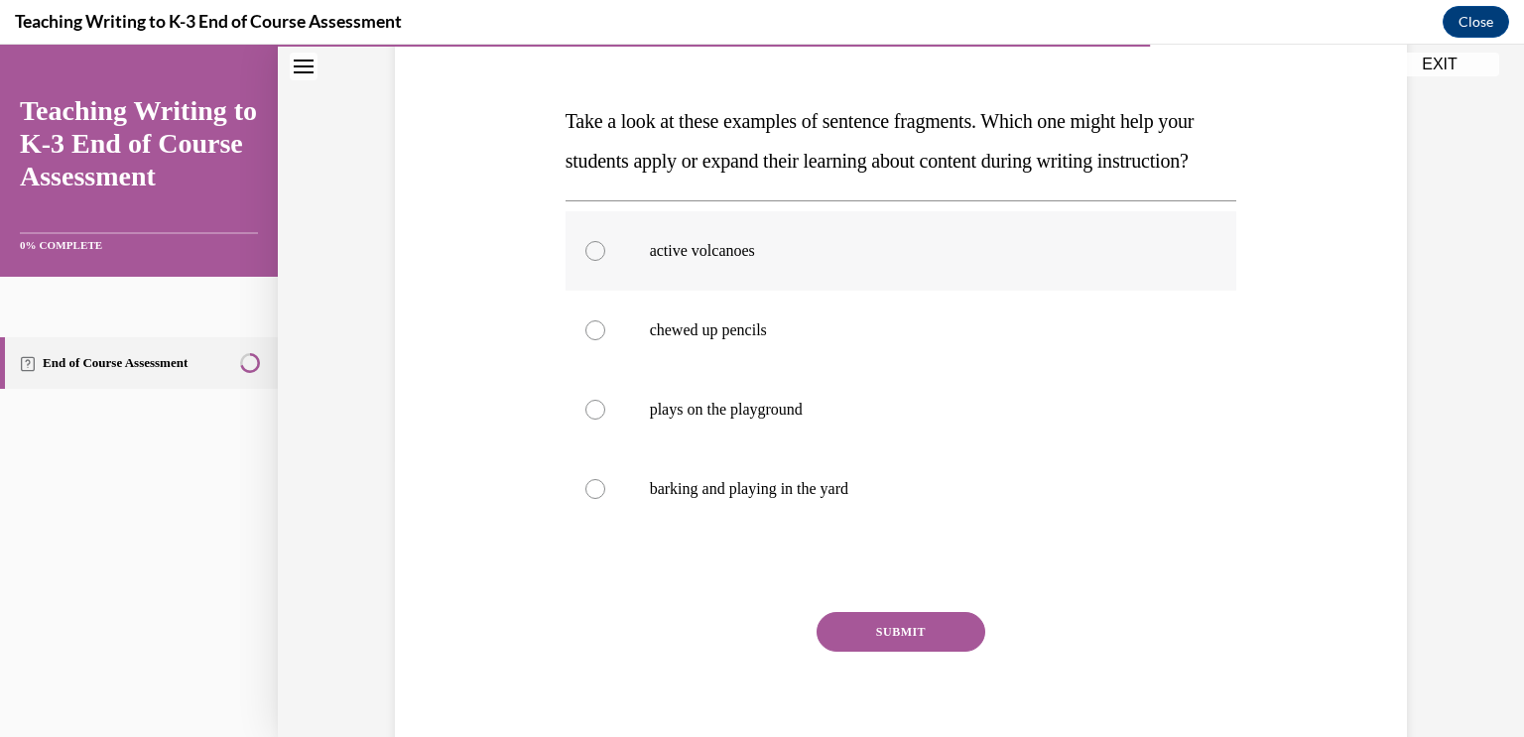
click at [590, 291] on label "active volcanoes" at bounding box center [902, 250] width 672 height 79
click at [590, 261] on input "active volcanoes" at bounding box center [595, 251] width 20 height 20
radio input "true"
click at [904, 652] on button "SUBMIT" at bounding box center [901, 632] width 169 height 40
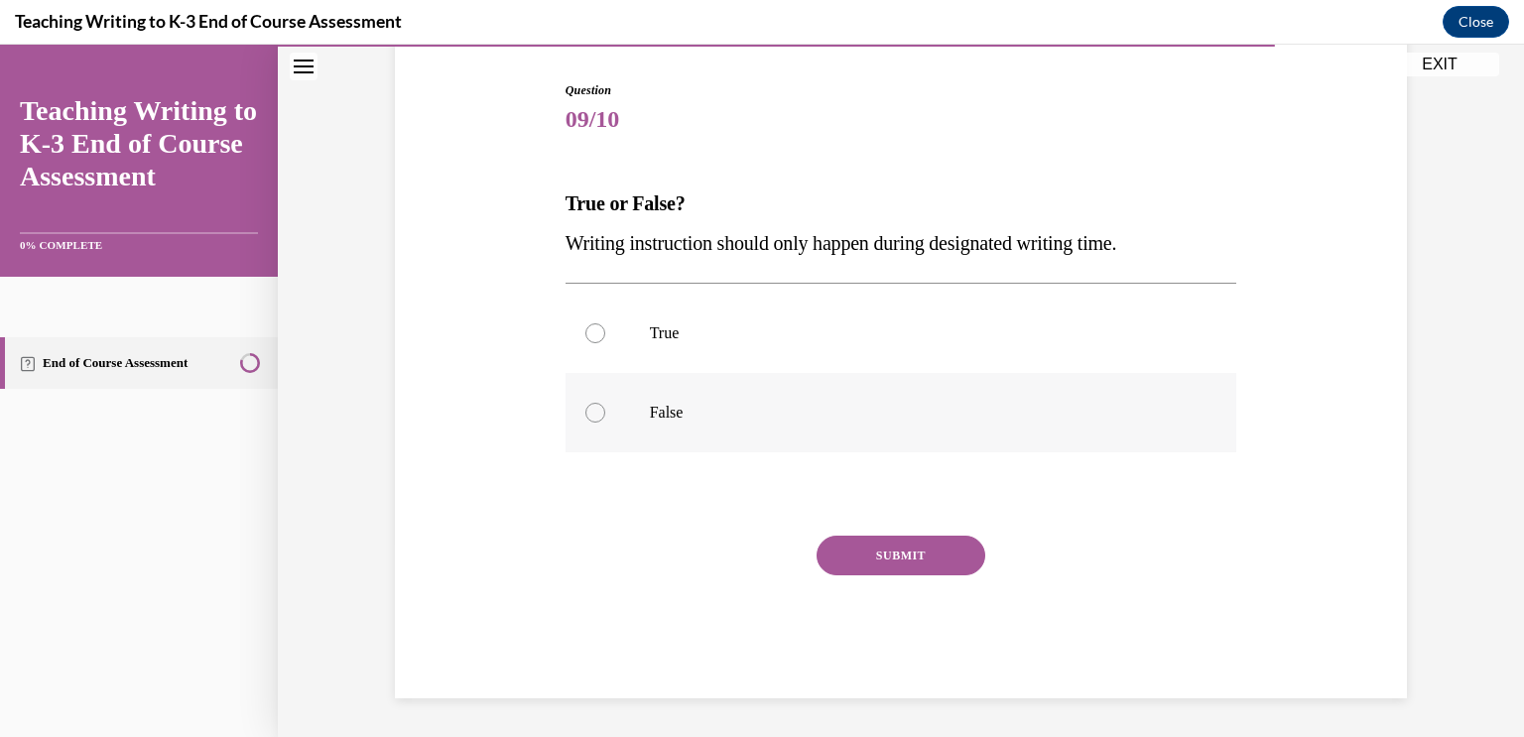
click at [595, 429] on label "False" at bounding box center [902, 412] width 672 height 79
click at [595, 423] on input "False" at bounding box center [595, 413] width 20 height 20
radio input "true"
click at [913, 570] on button "SUBMIT" at bounding box center [901, 556] width 169 height 40
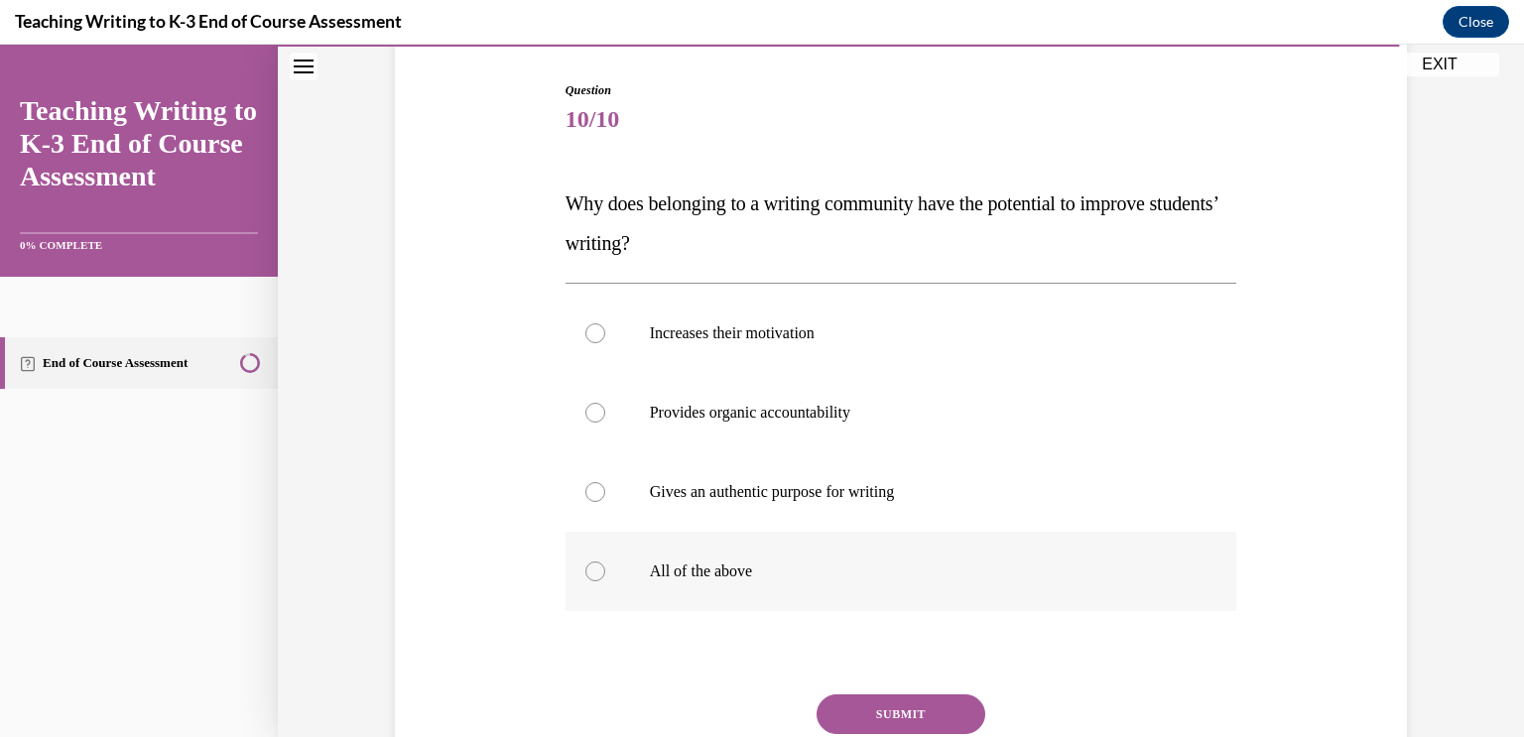
click at [599, 578] on div at bounding box center [595, 572] width 20 height 20
click at [599, 578] on input "All of the above" at bounding box center [595, 572] width 20 height 20
radio input "true"
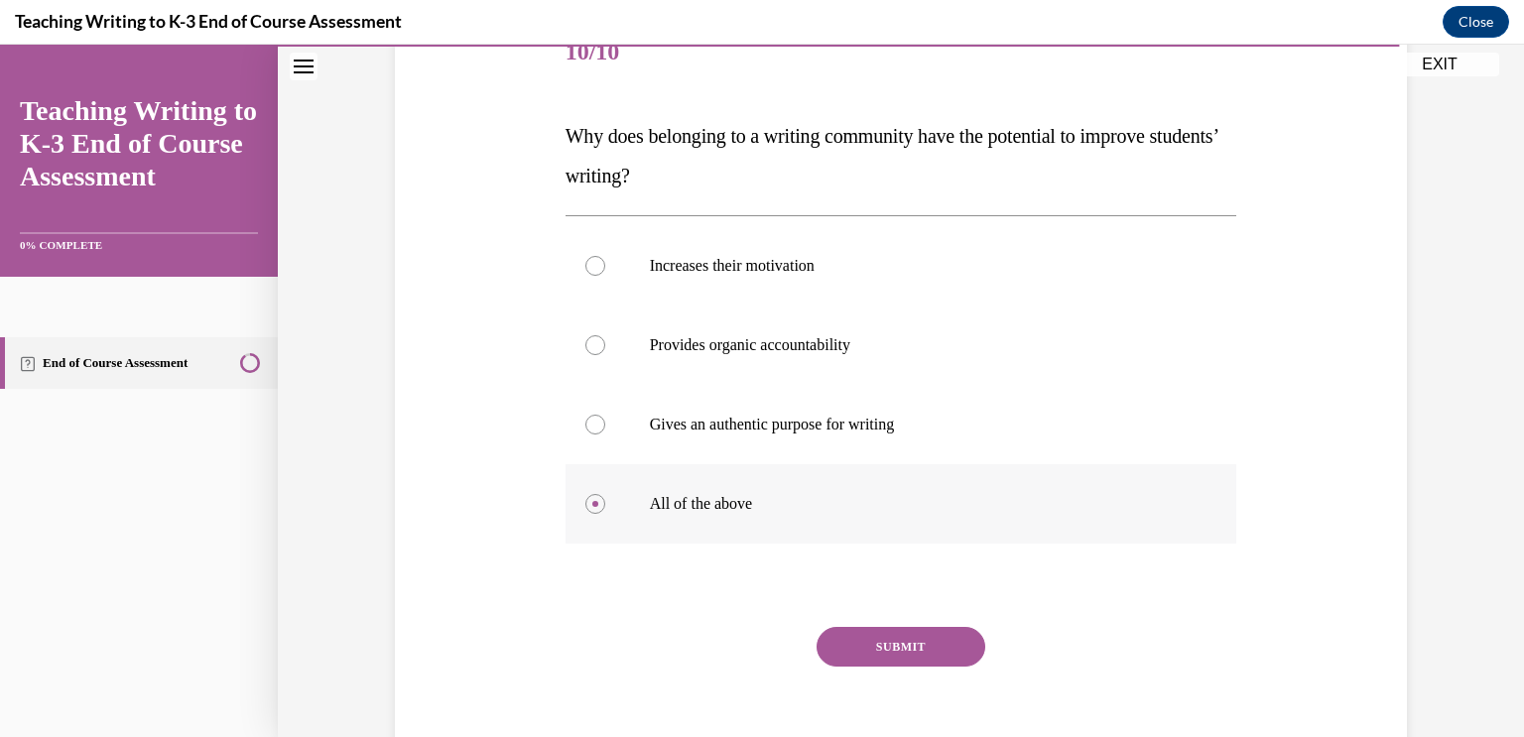
scroll to position [353, 0]
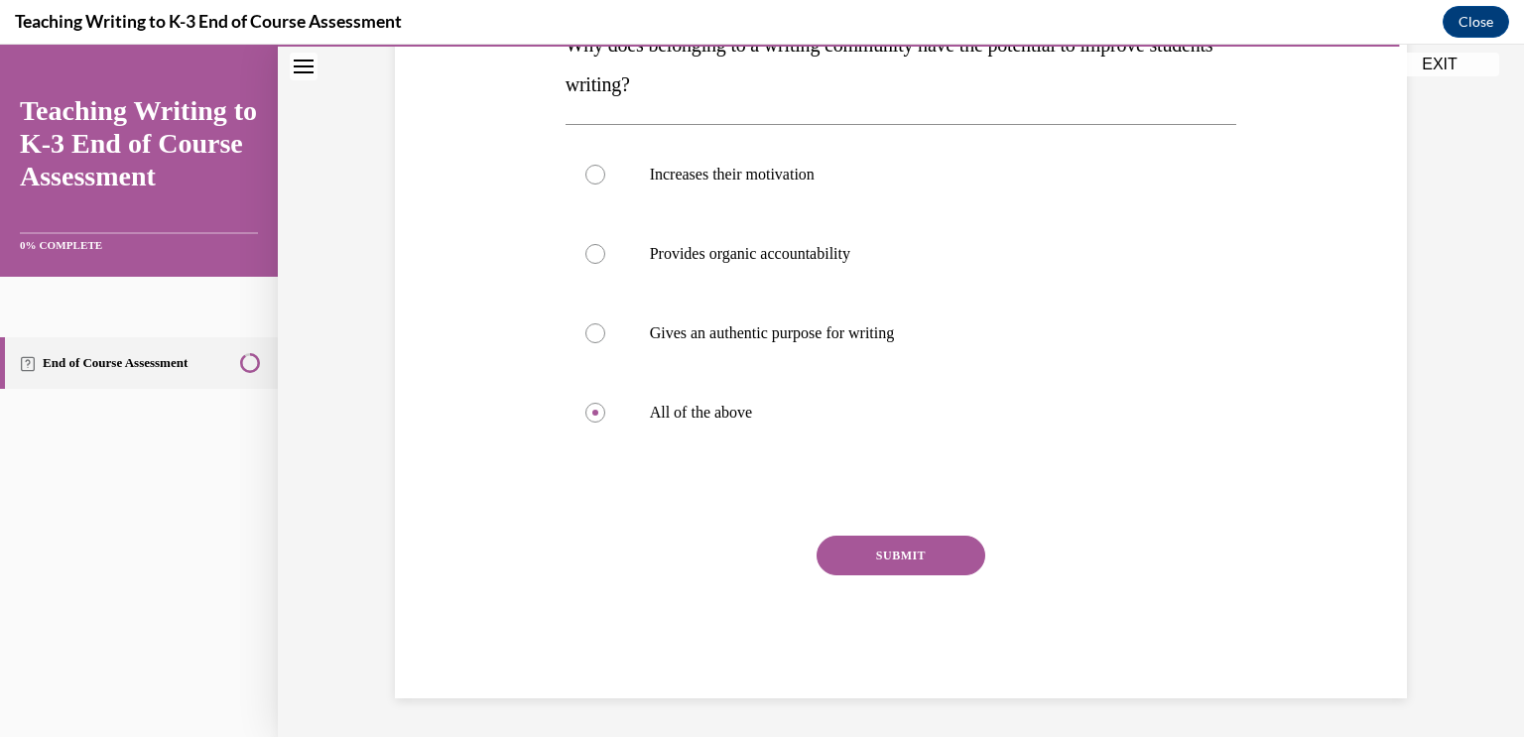
click at [938, 548] on button "SUBMIT" at bounding box center [901, 556] width 169 height 40
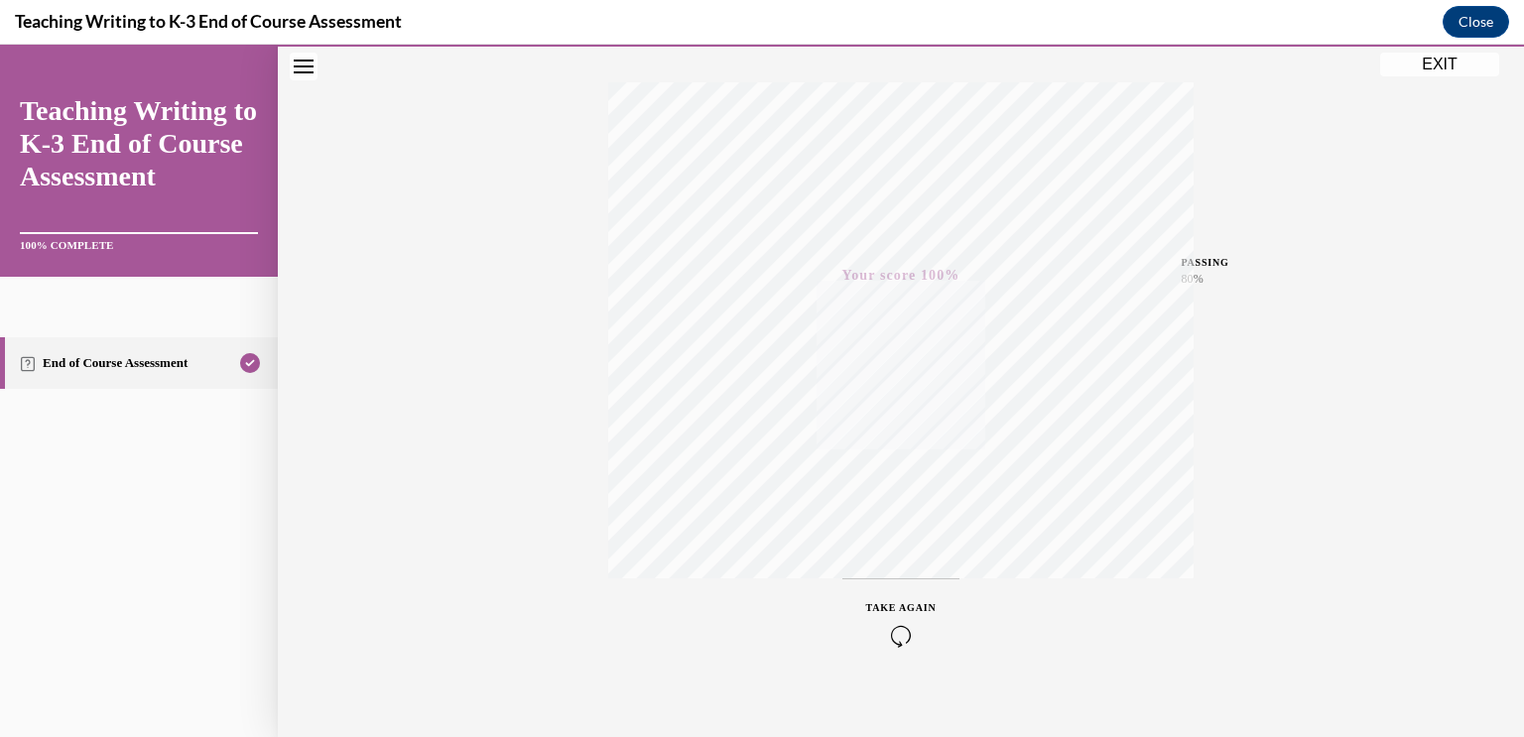
scroll to position [323, 0]
click at [1441, 59] on button "EXIT" at bounding box center [1439, 65] width 119 height 24
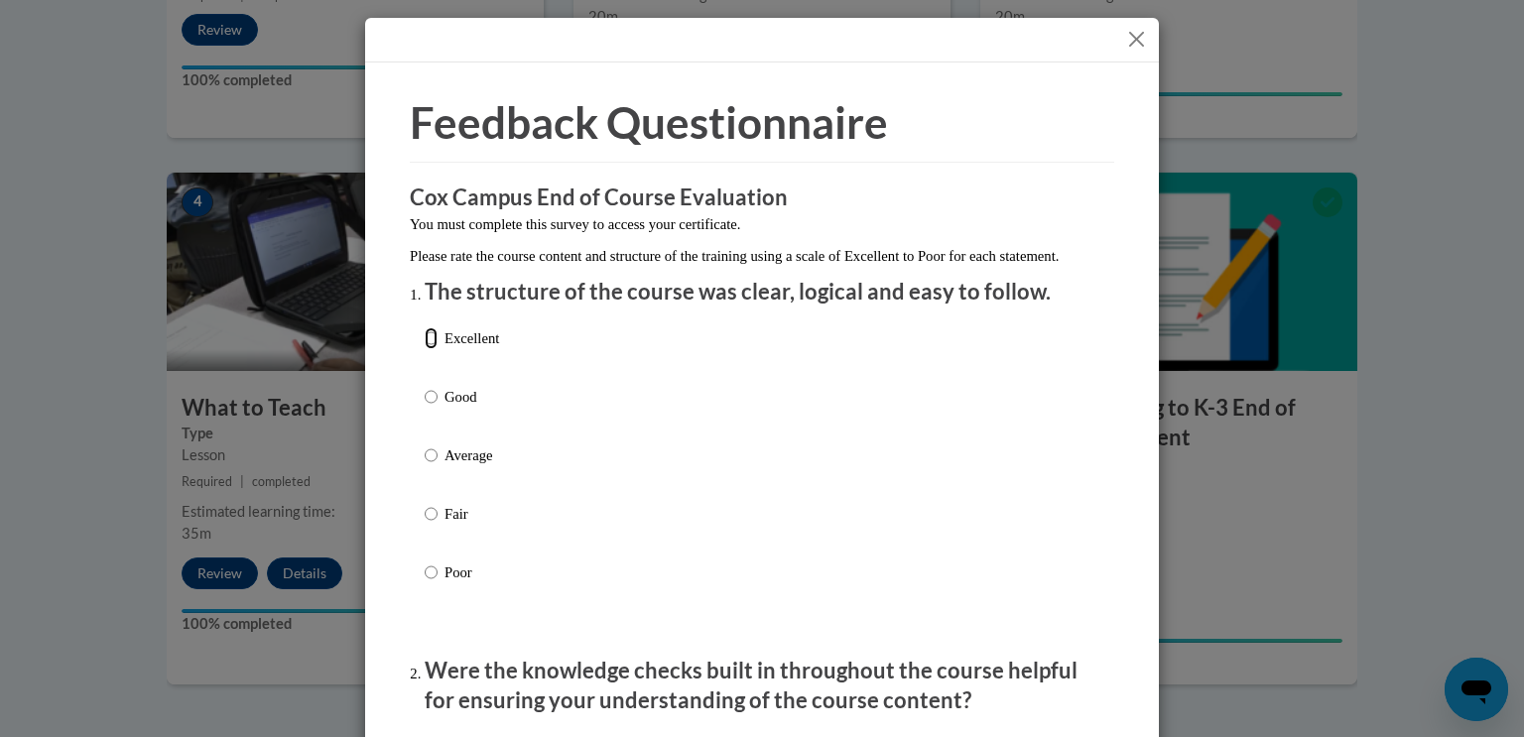
click at [436, 349] on input "Excellent" at bounding box center [431, 338] width 13 height 22
radio input "true"
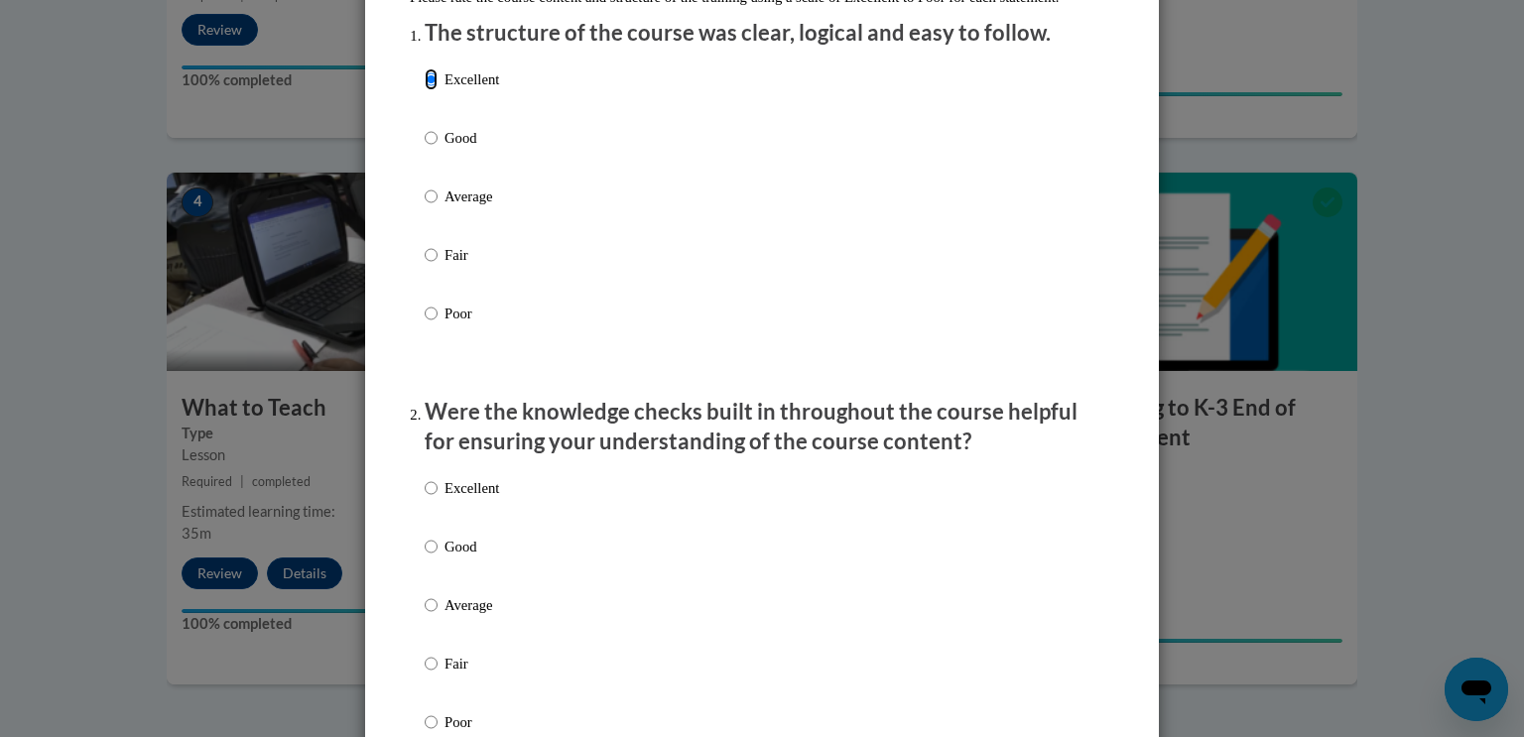
scroll to position [255, 0]
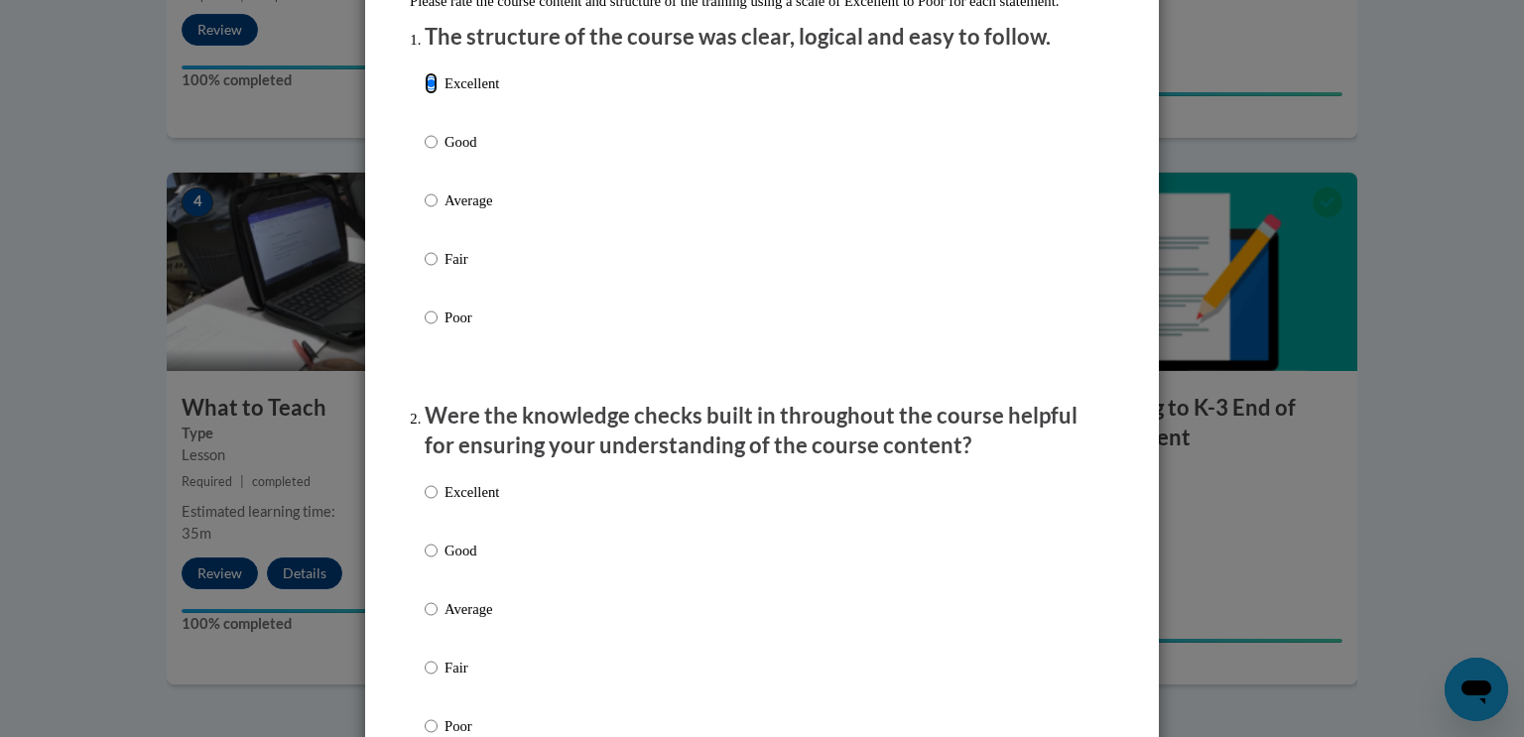
click at [429, 94] on input "Excellent" at bounding box center [431, 83] width 13 height 22
click at [430, 94] on input "Excellent" at bounding box center [431, 83] width 13 height 22
click at [469, 94] on p "Excellent" at bounding box center [471, 83] width 55 height 22
click at [438, 94] on input "Excellent" at bounding box center [431, 83] width 13 height 22
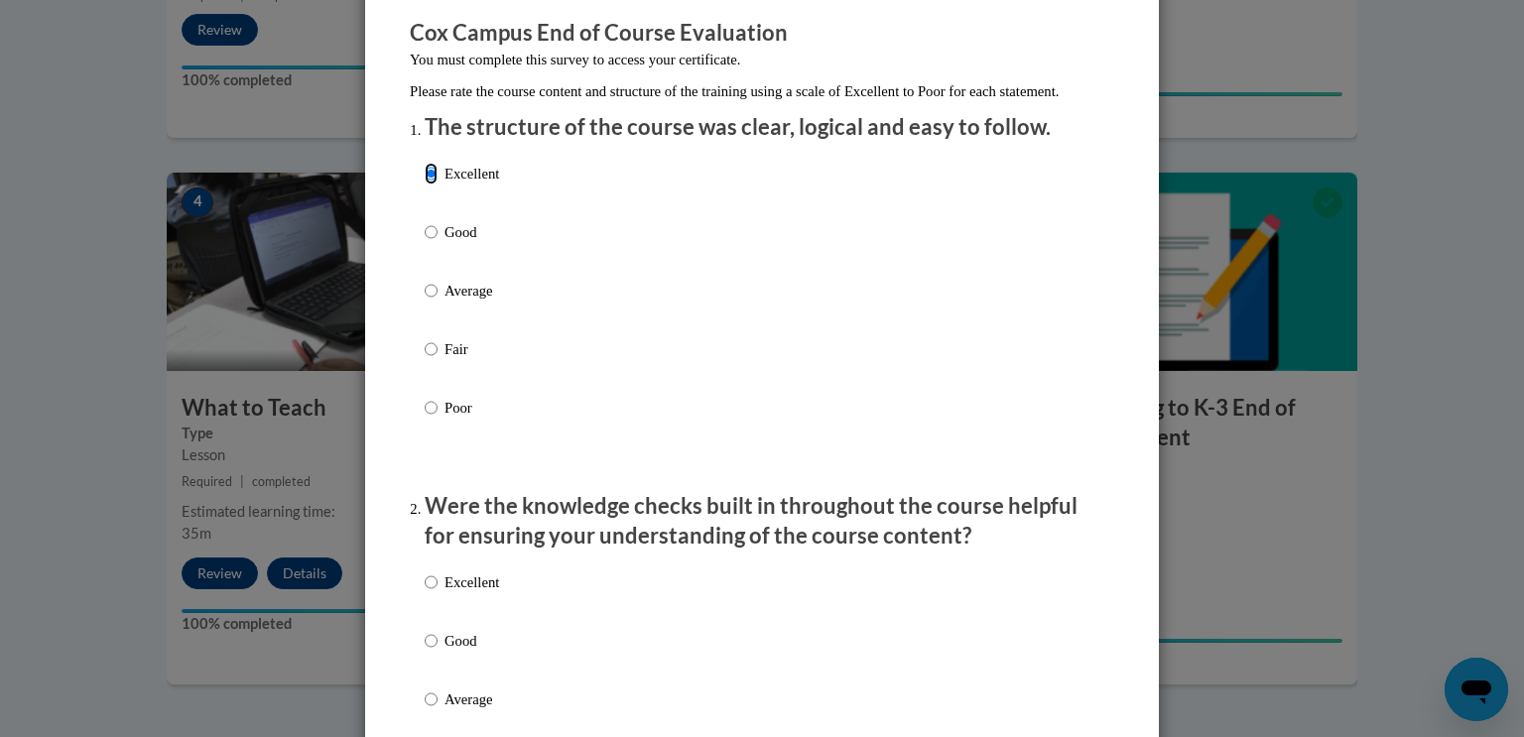
scroll to position [166, 0]
click at [432, 242] on input "Good" at bounding box center [431, 231] width 13 height 22
radio input "true"
click at [477, 184] on p "Excellent" at bounding box center [471, 173] width 55 height 22
click at [438, 184] on input "Excellent" at bounding box center [431, 173] width 13 height 22
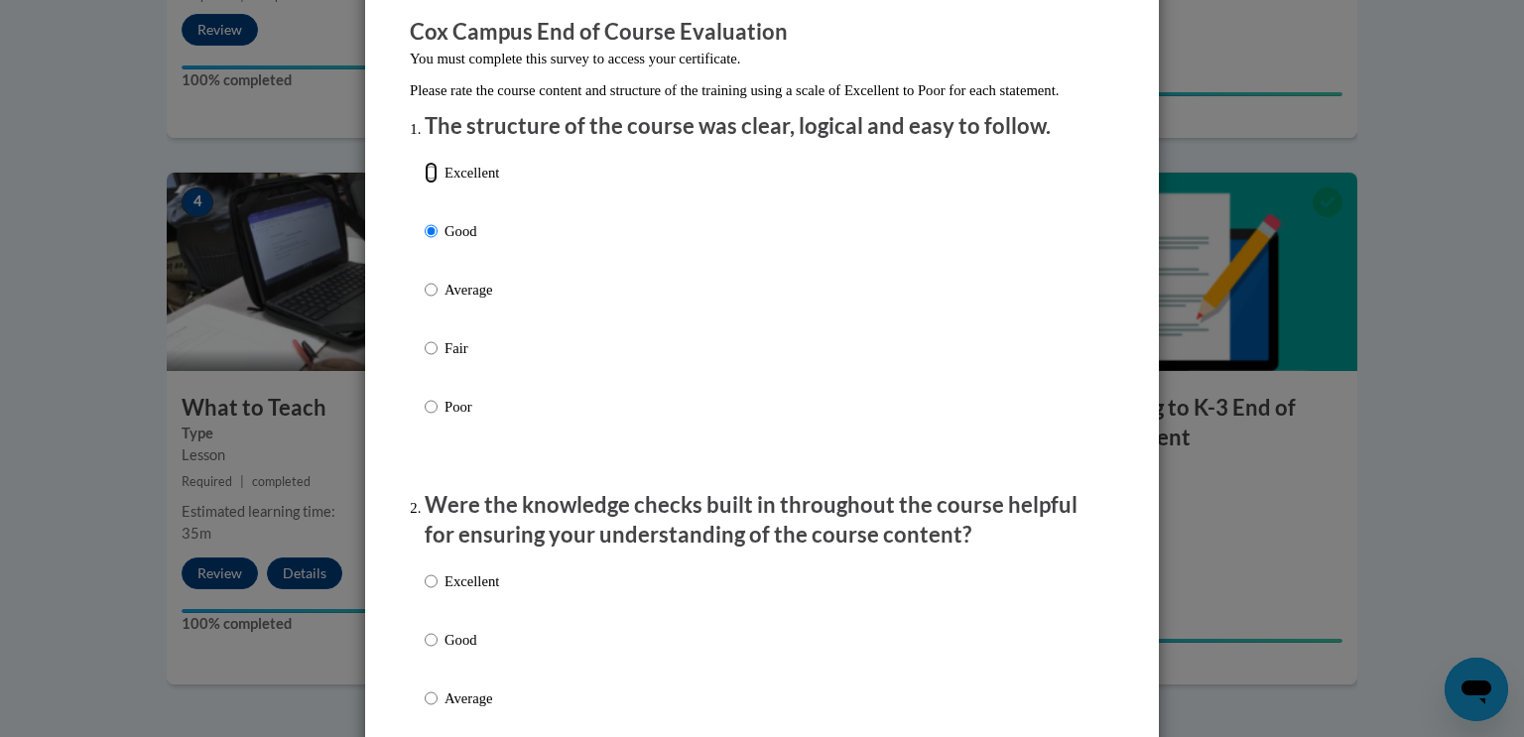
radio input "true"
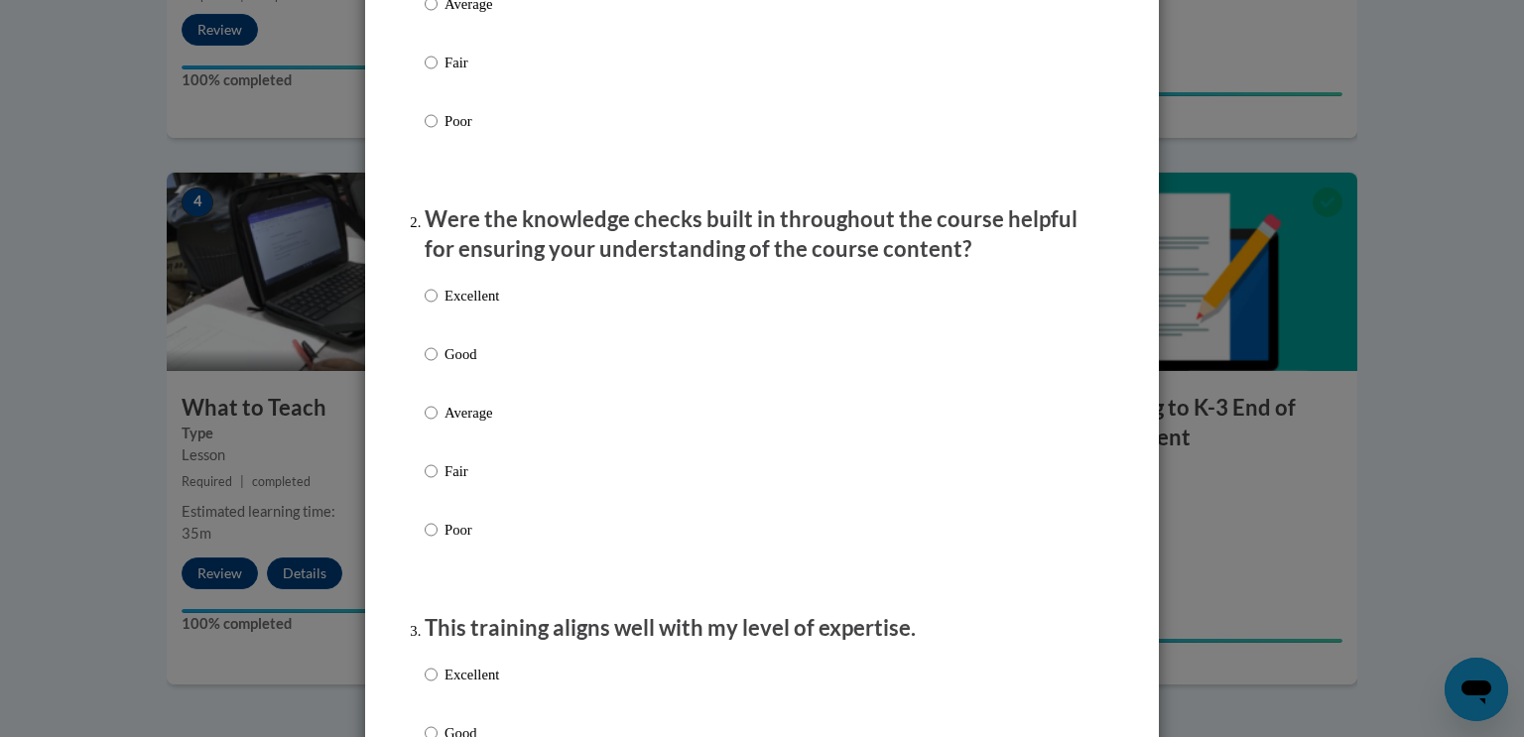
scroll to position [452, 0]
click at [458, 364] on p "Good" at bounding box center [471, 353] width 55 height 22
click at [438, 364] on input "Good" at bounding box center [431, 353] width 13 height 22
radio input "true"
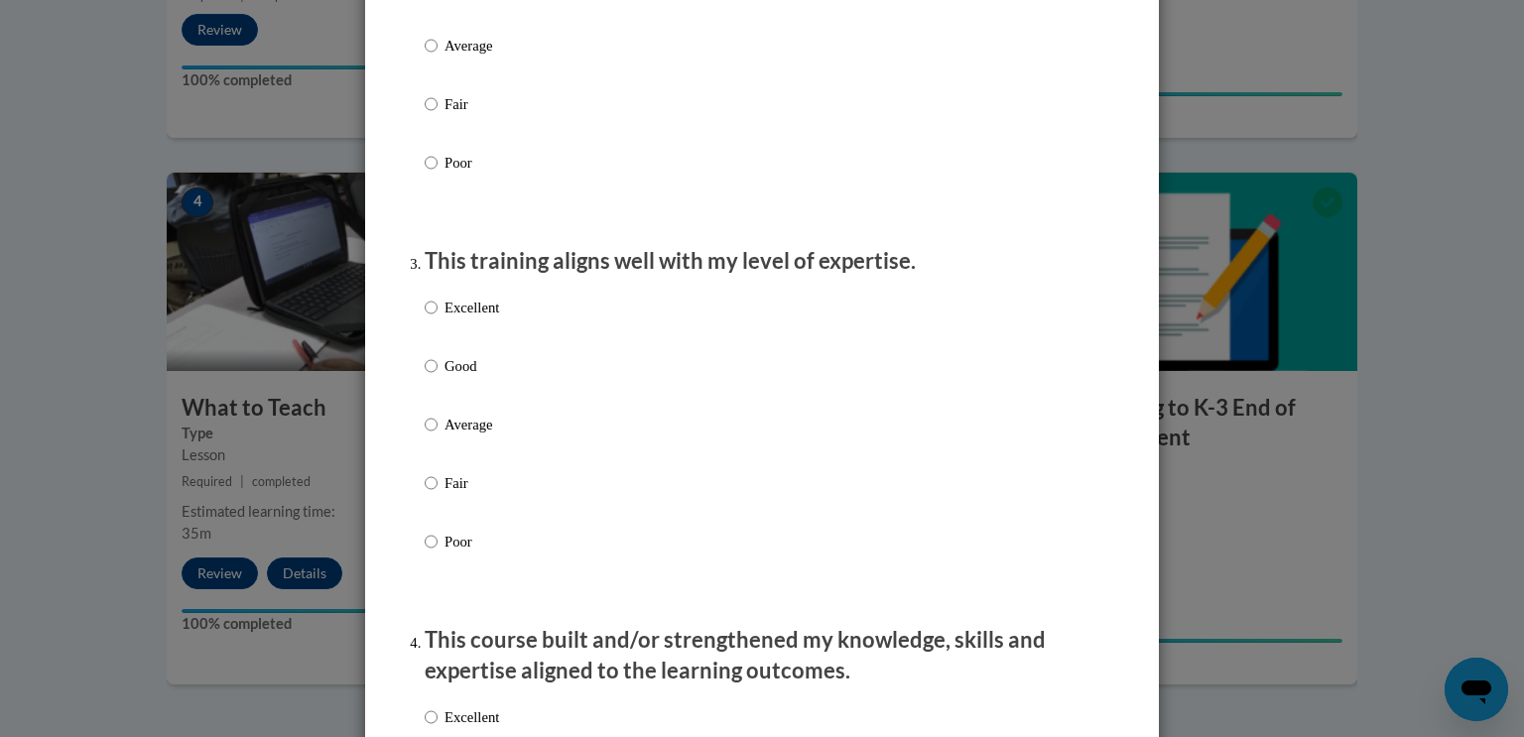
scroll to position [819, 0]
click at [469, 376] on p "Good" at bounding box center [471, 365] width 55 height 22
click at [438, 376] on input "Good" at bounding box center [431, 365] width 13 height 22
radio input "true"
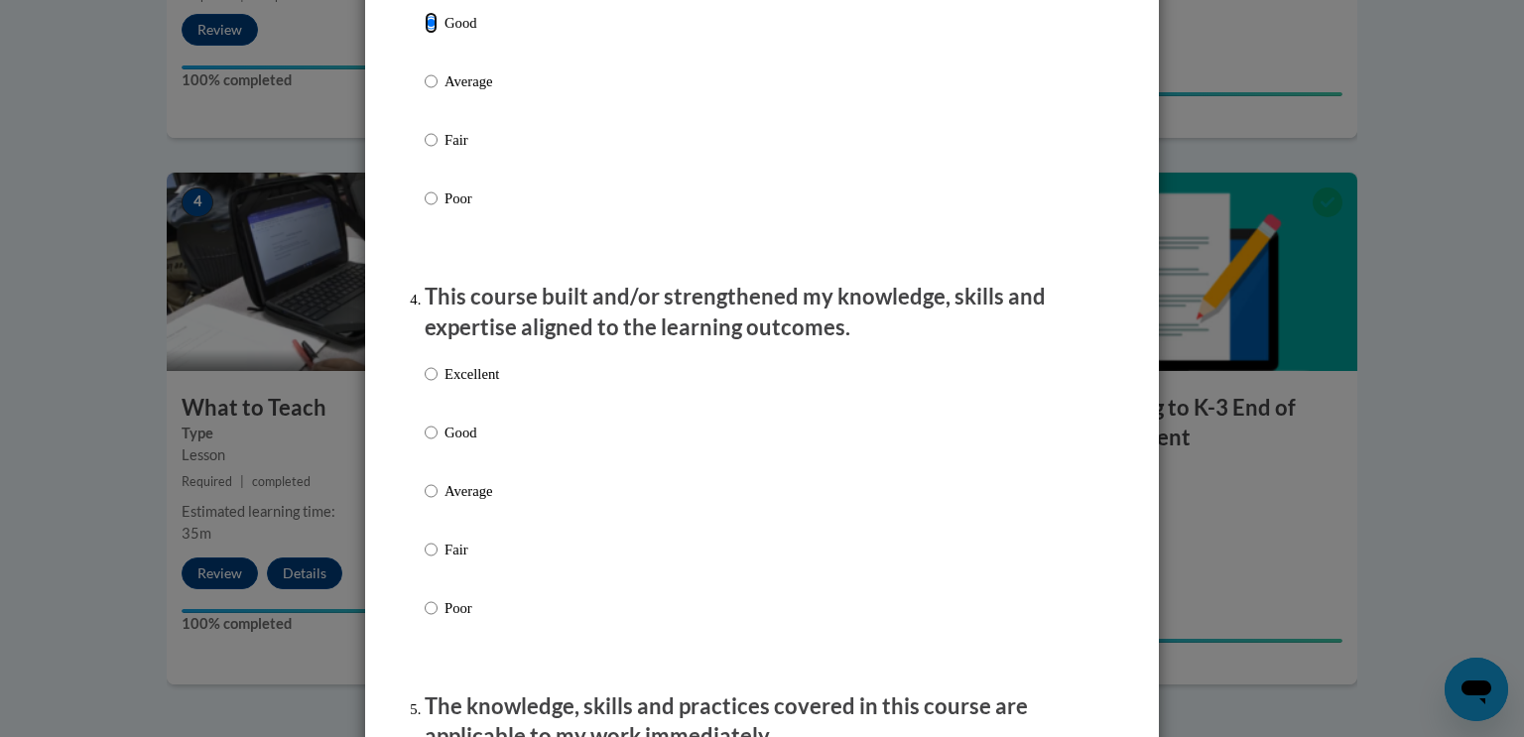
scroll to position [1163, 0]
click at [468, 442] on p "Good" at bounding box center [471, 432] width 55 height 22
click at [438, 442] on input "Good" at bounding box center [431, 432] width 13 height 22
radio input "true"
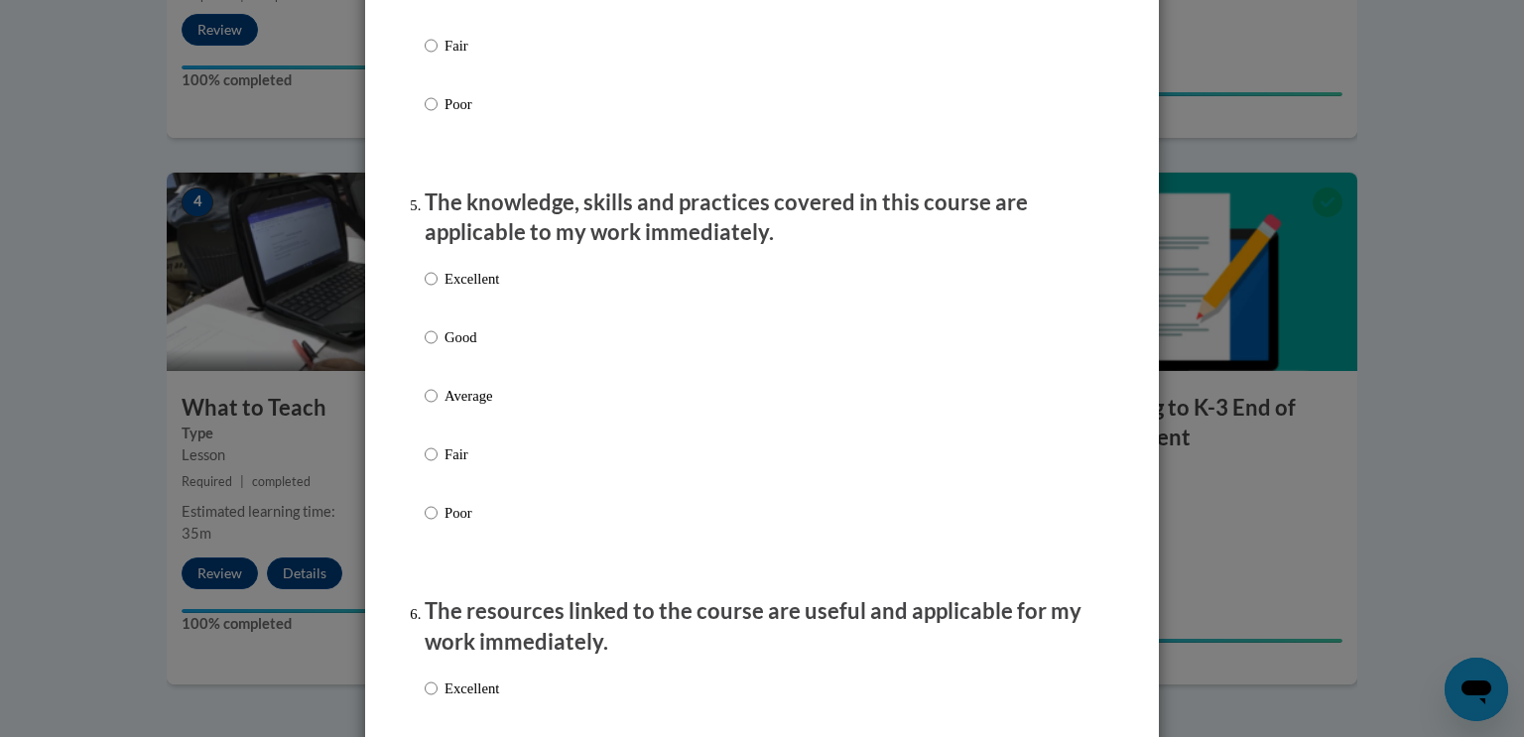
scroll to position [1667, 0]
click at [479, 289] on p "Excellent" at bounding box center [471, 278] width 55 height 22
click at [438, 289] on input "Excellent" at bounding box center [431, 278] width 13 height 22
radio input "true"
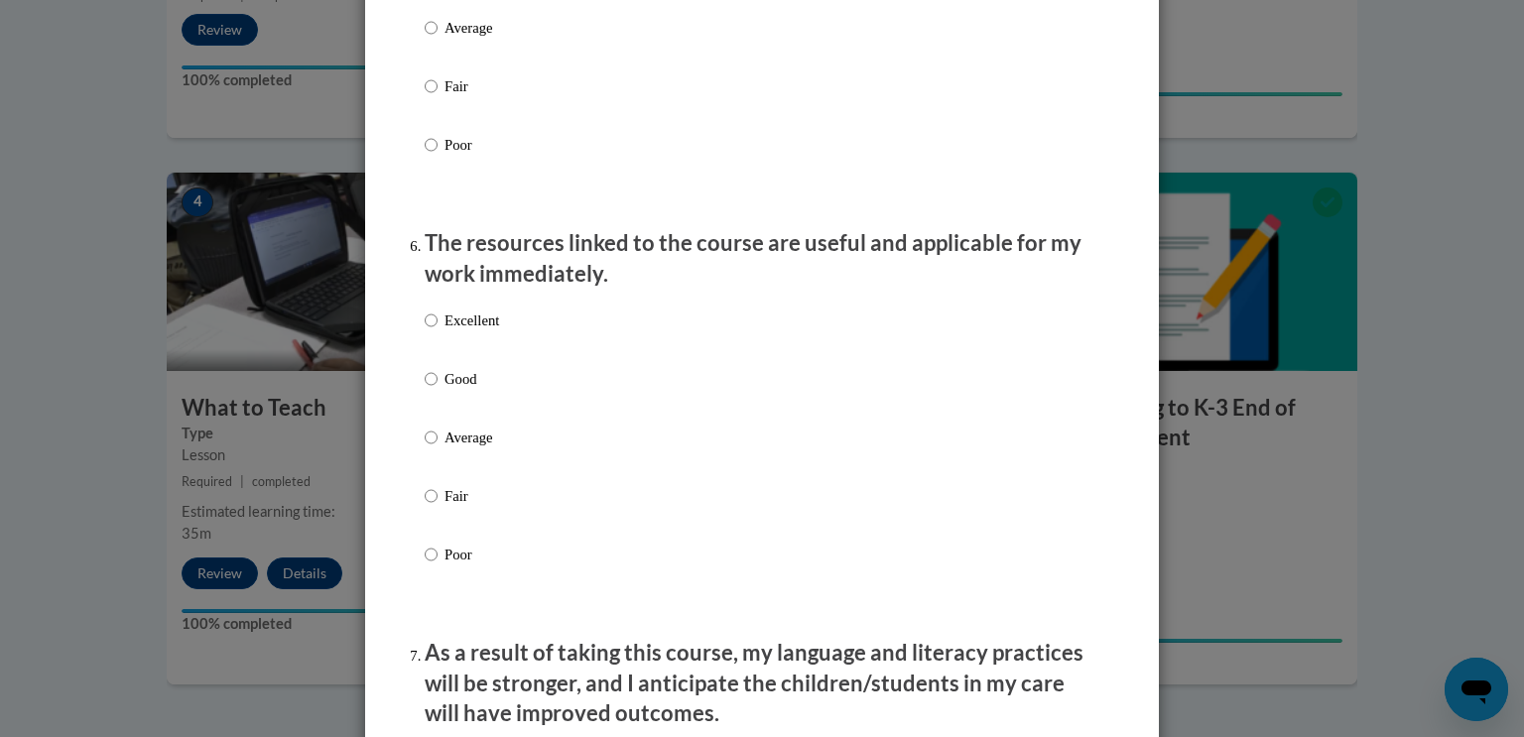
scroll to position [2035, 0]
click at [473, 447] on p "Average" at bounding box center [471, 437] width 55 height 22
click at [438, 447] on input "Average" at bounding box center [431, 437] width 13 height 22
radio input "true"
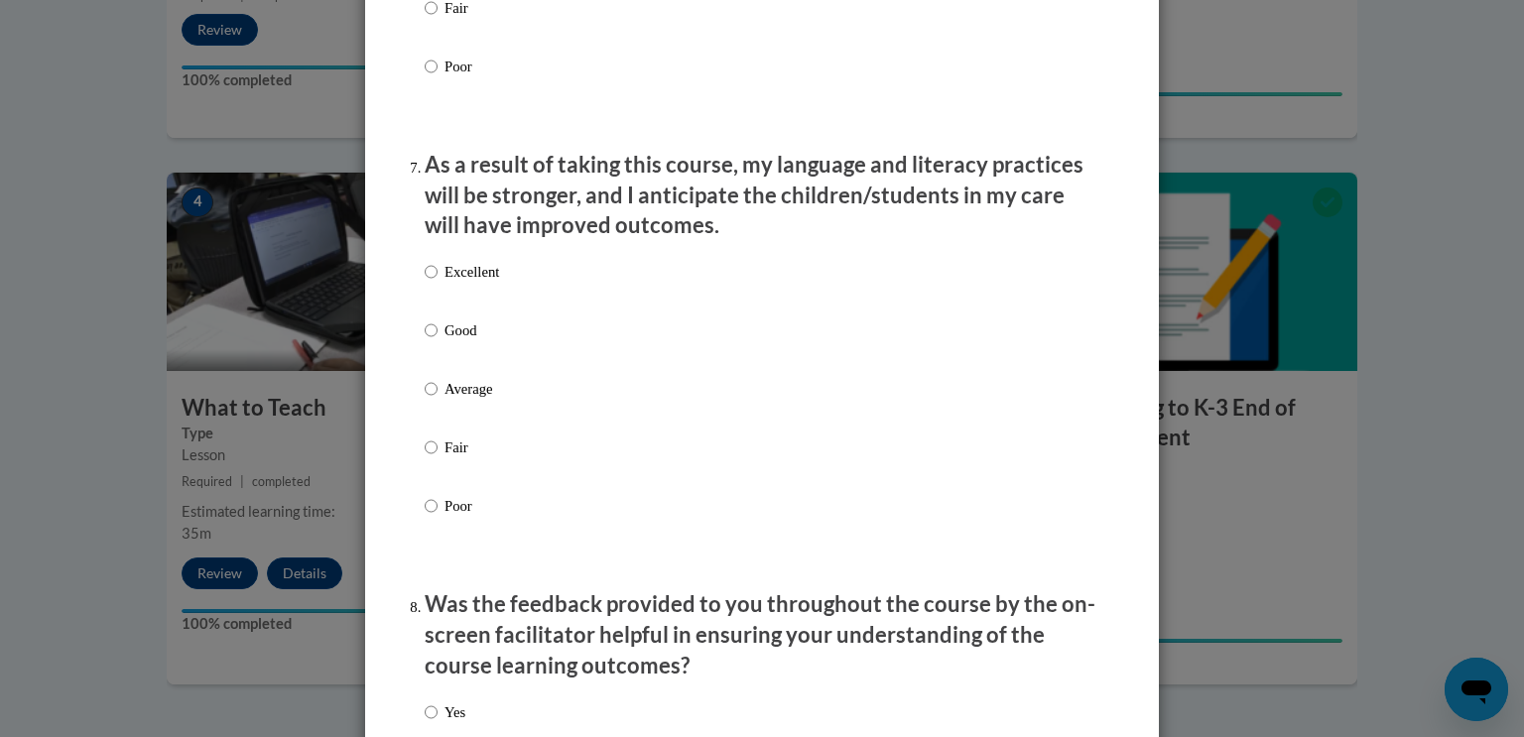
scroll to position [2523, 0]
click at [475, 399] on p "Average" at bounding box center [471, 388] width 55 height 22
click at [438, 399] on input "Average" at bounding box center [431, 388] width 13 height 22
radio input "true"
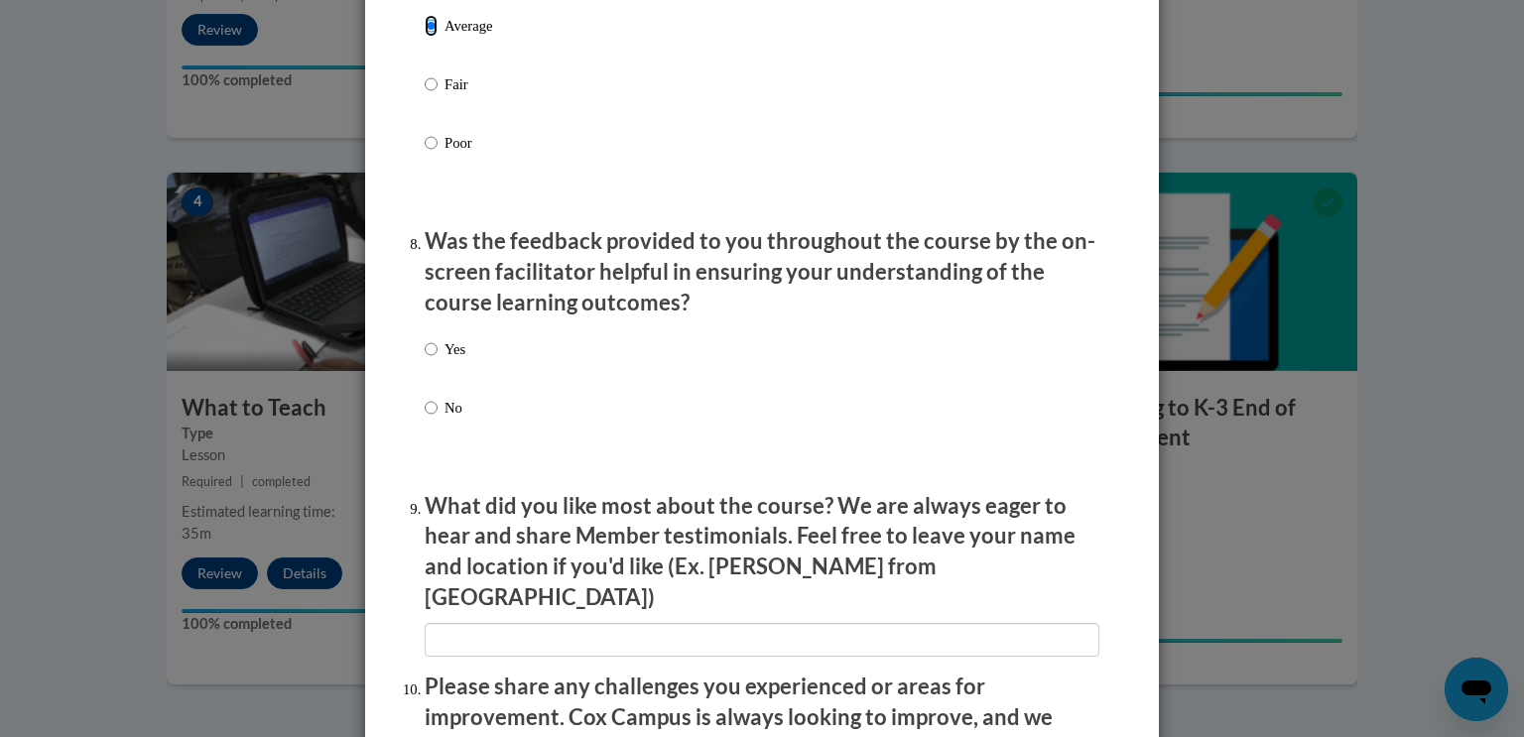
scroll to position [2887, 0]
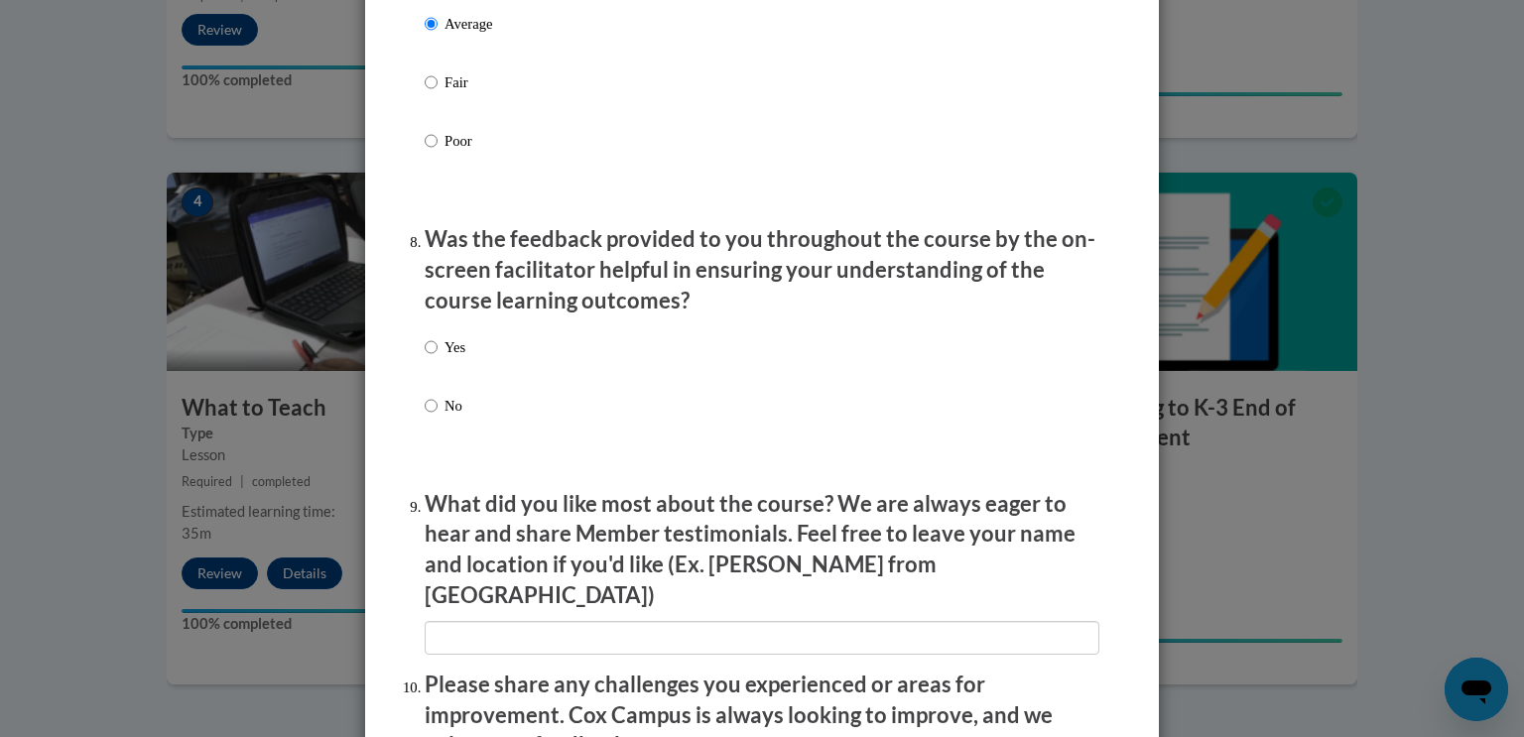
click at [459, 358] on p "Yes" at bounding box center [454, 347] width 21 height 22
click at [438, 358] on input "Yes" at bounding box center [431, 347] width 13 height 22
radio input "true"
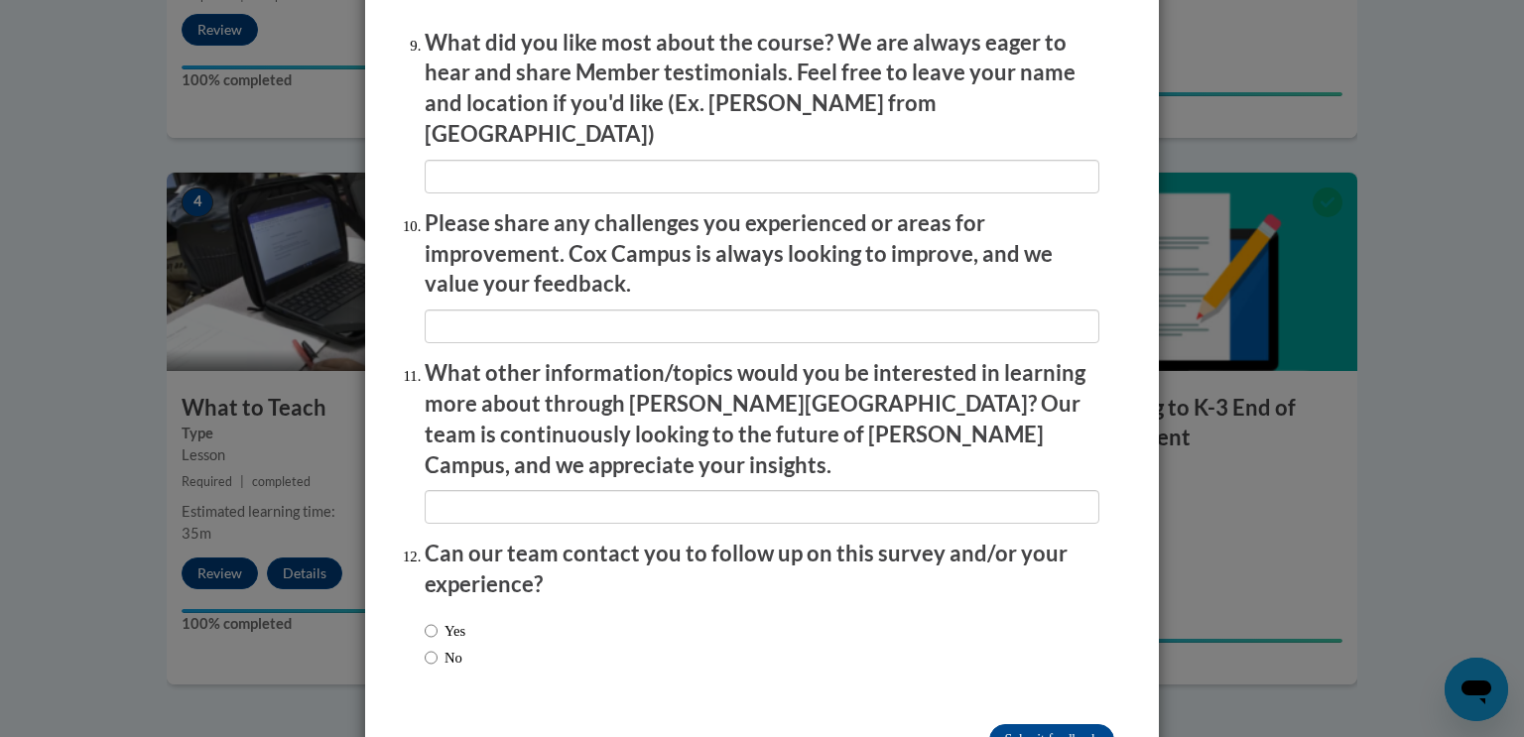
scroll to position [3394, 0]
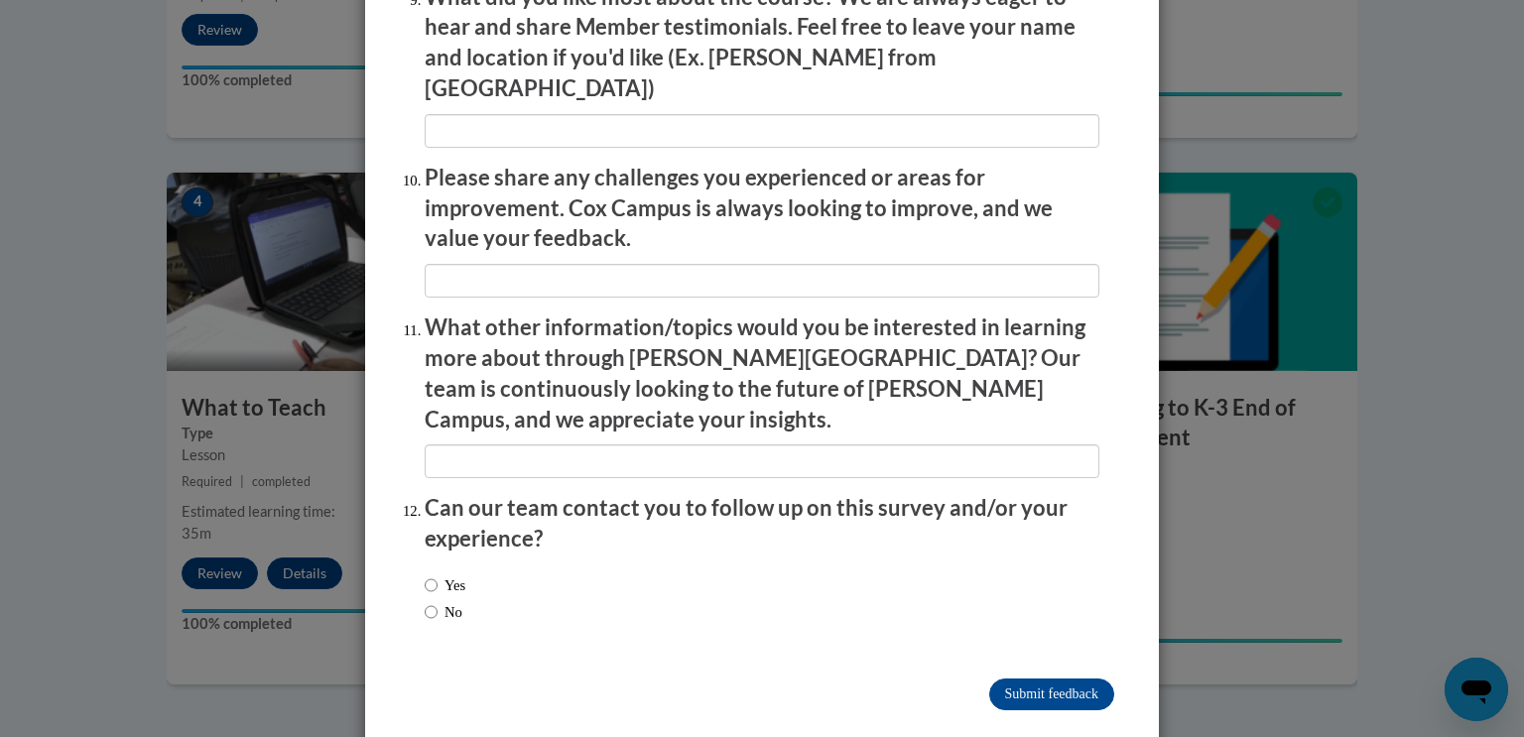
click at [454, 601] on label "No" at bounding box center [444, 612] width 38 height 22
click at [438, 601] on input "No" at bounding box center [431, 612] width 13 height 22
radio input "true"
click at [1033, 679] on input "Submit feedback" at bounding box center [1051, 695] width 125 height 32
